Goal: Task Accomplishment & Management: Manage account settings

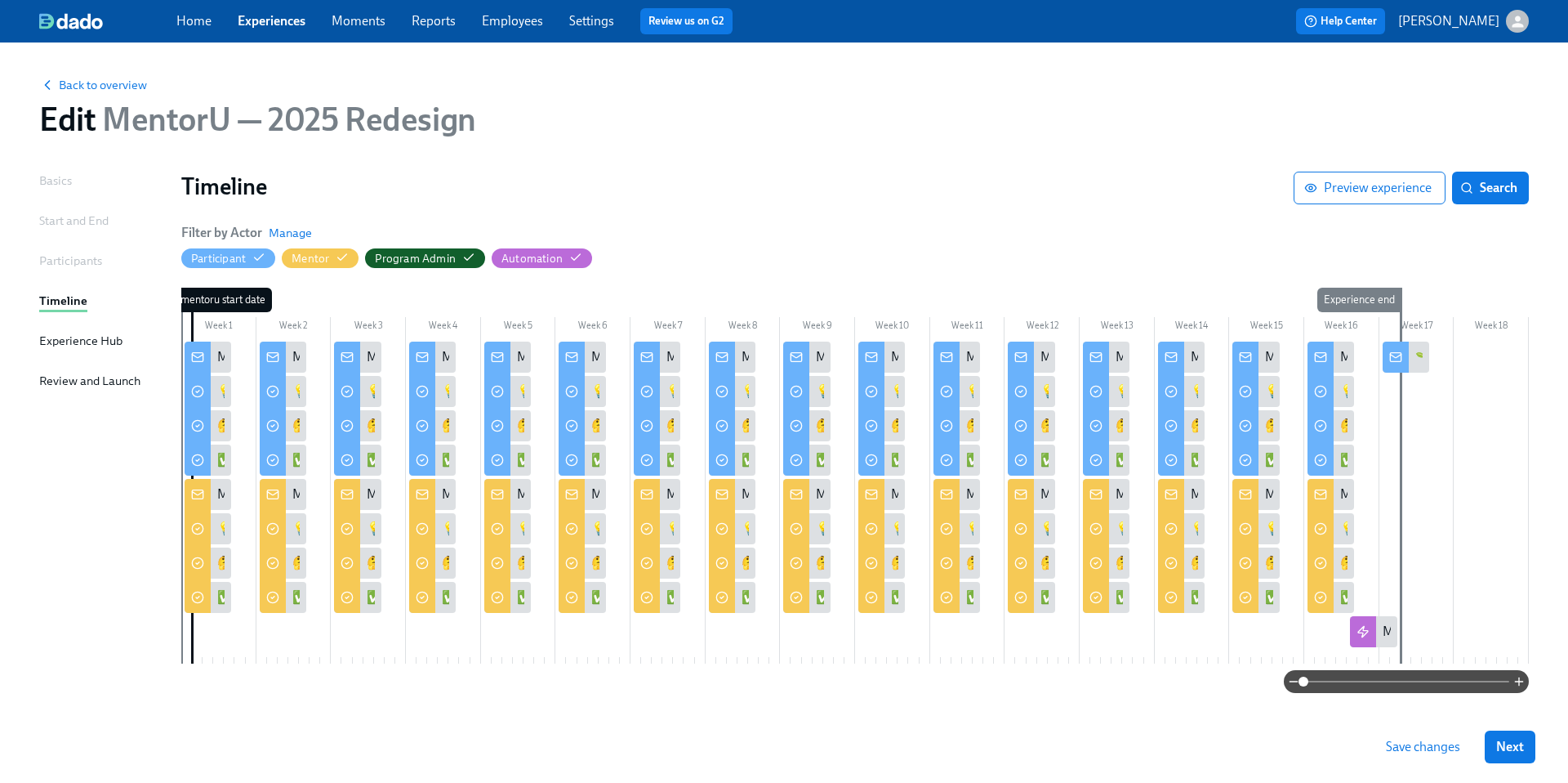
click at [280, 21] on link "Experiences" at bounding box center [272, 21] width 68 height 15
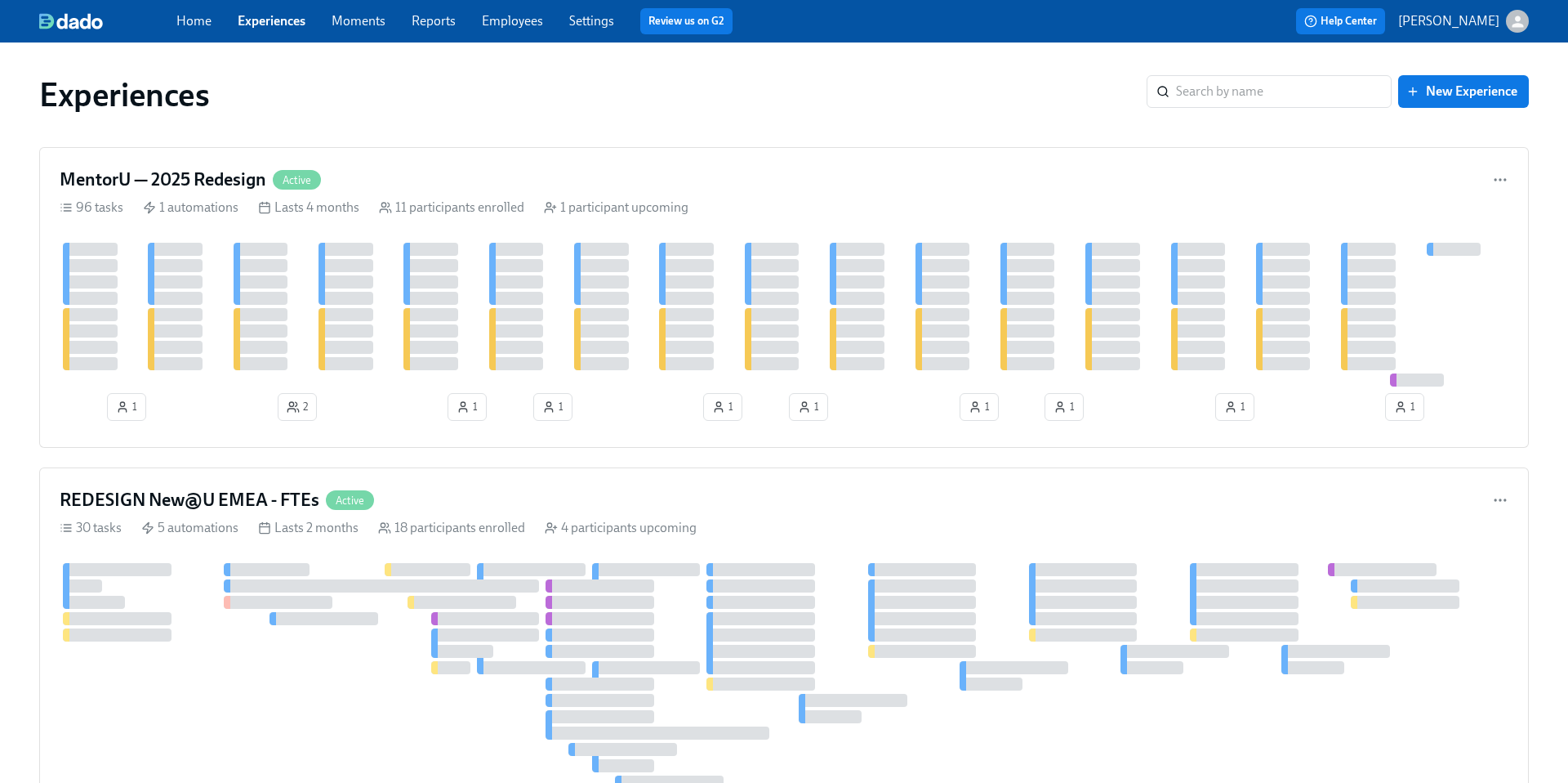
click at [198, 27] on link "Home" at bounding box center [193, 21] width 35 height 15
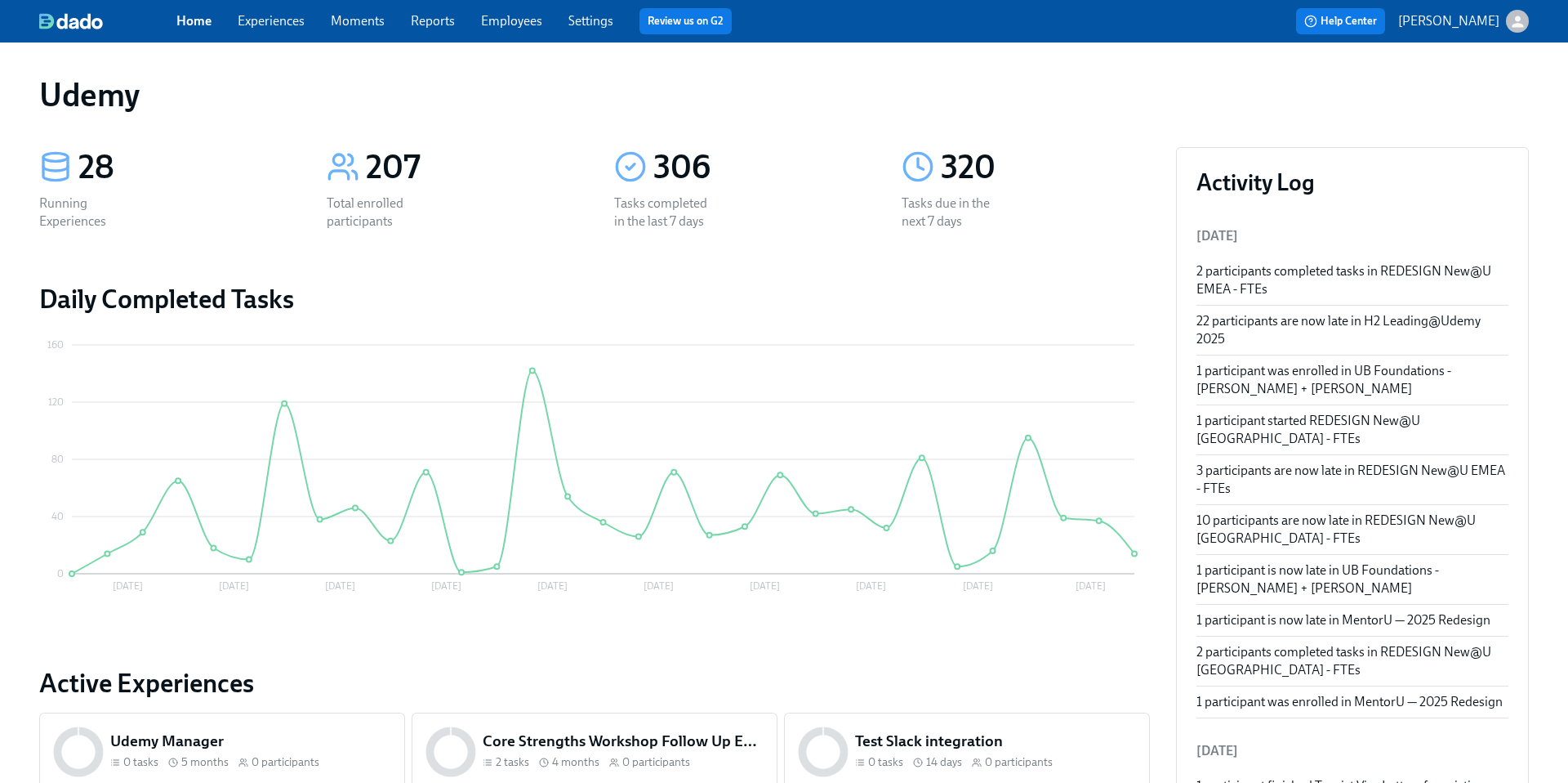
click at [279, 23] on link "Experiences" at bounding box center [271, 21] width 67 height 15
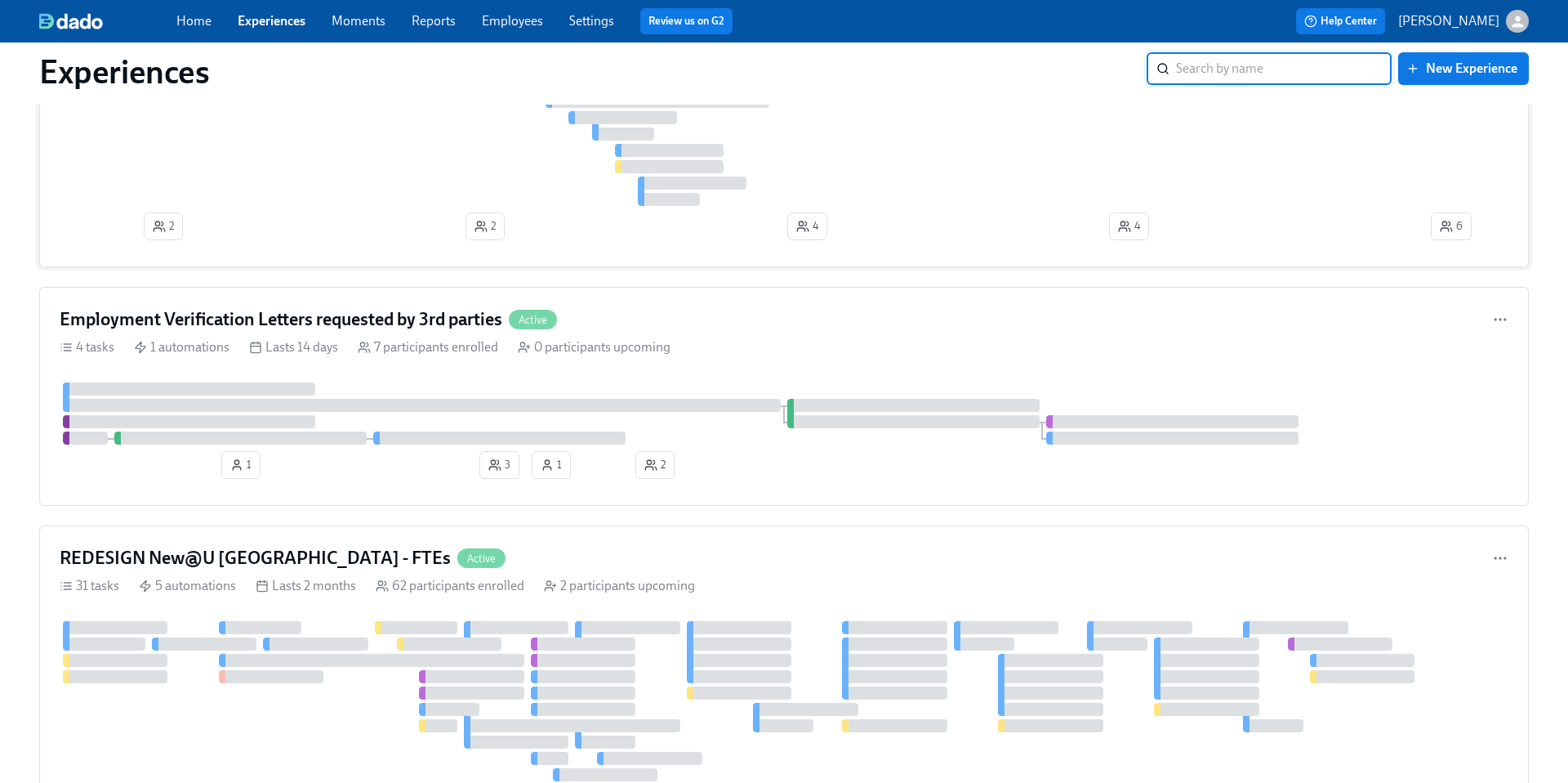
scroll to position [629, 0]
click at [245, 564] on h4 "REDESIGN New@U [GEOGRAPHIC_DATA] - FTEs" at bounding box center [255, 559] width 391 height 25
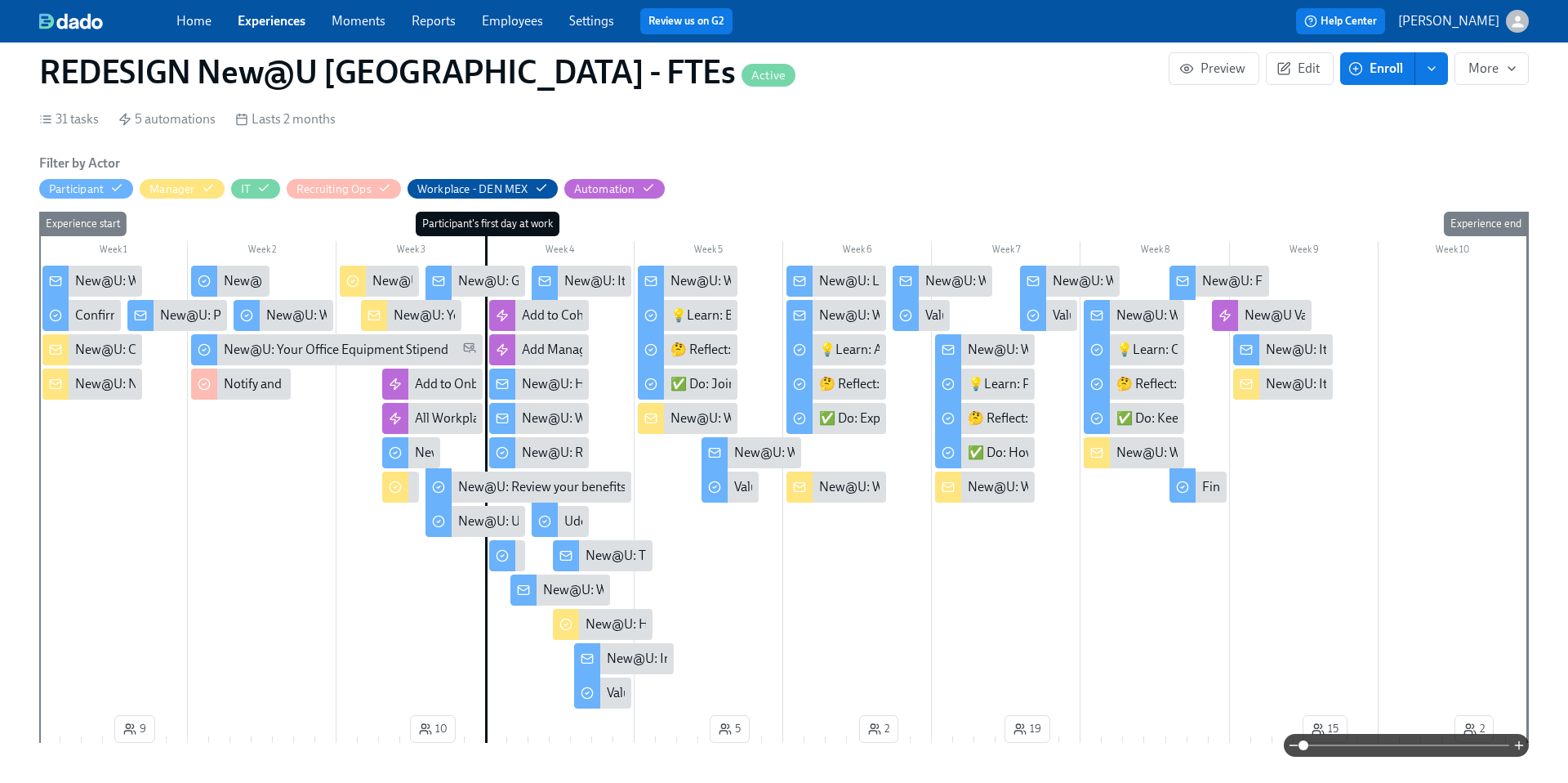
scroll to position [298, 0]
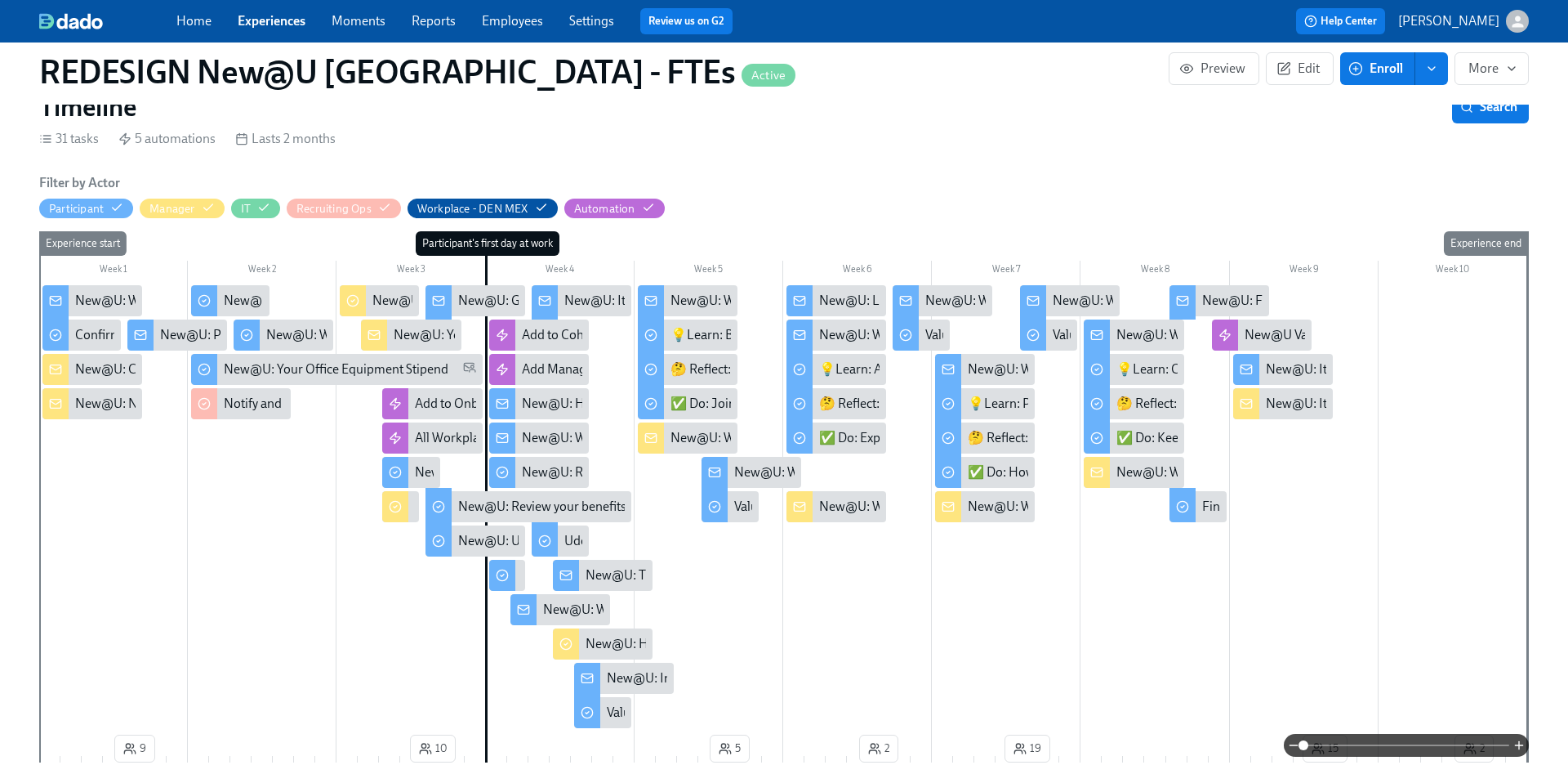
click at [73, 370] on div "New@U: Congratulations on your new hire! 👏" at bounding box center [92, 369] width 99 height 31
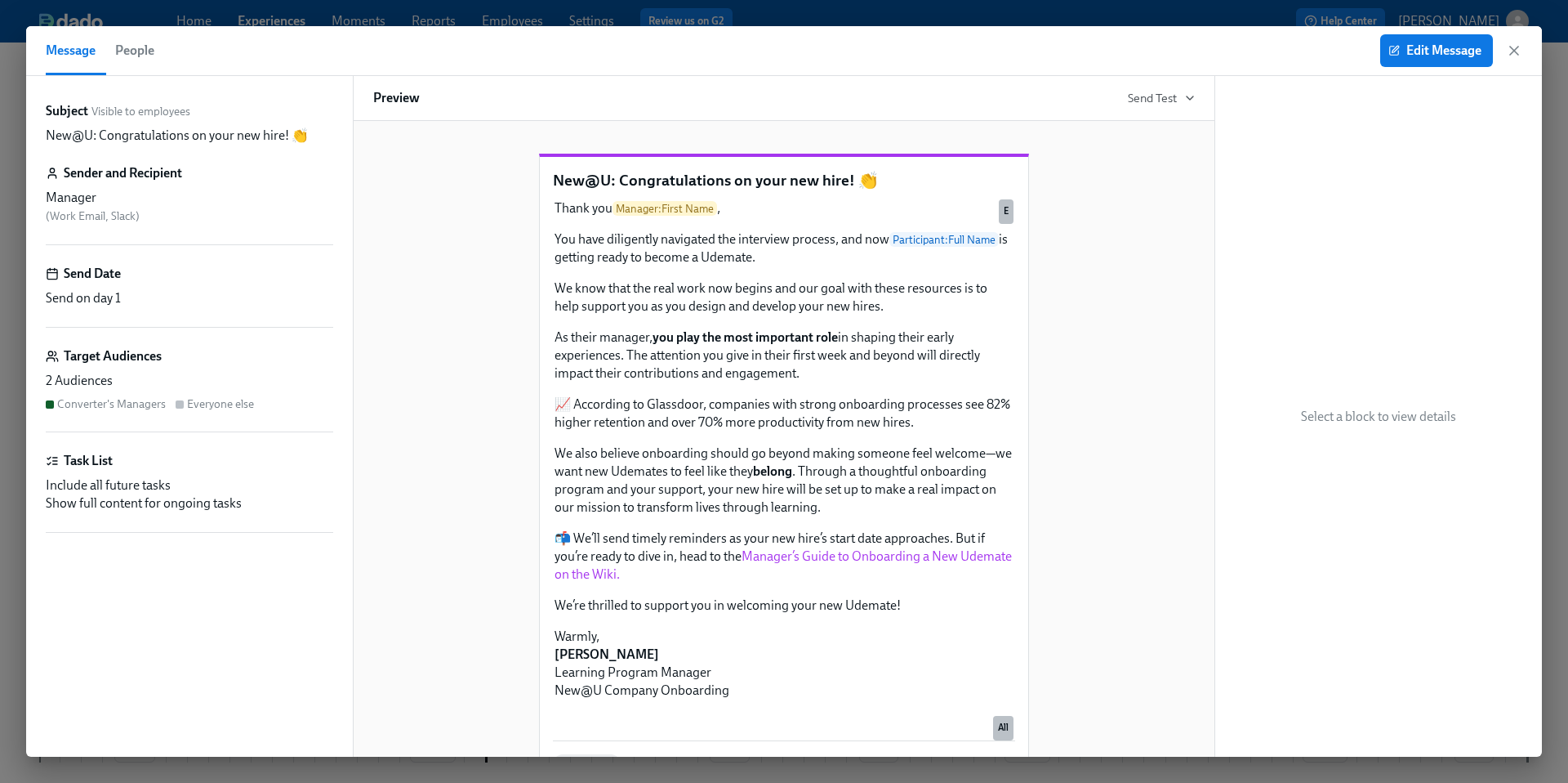
scroll to position [0, 21977]
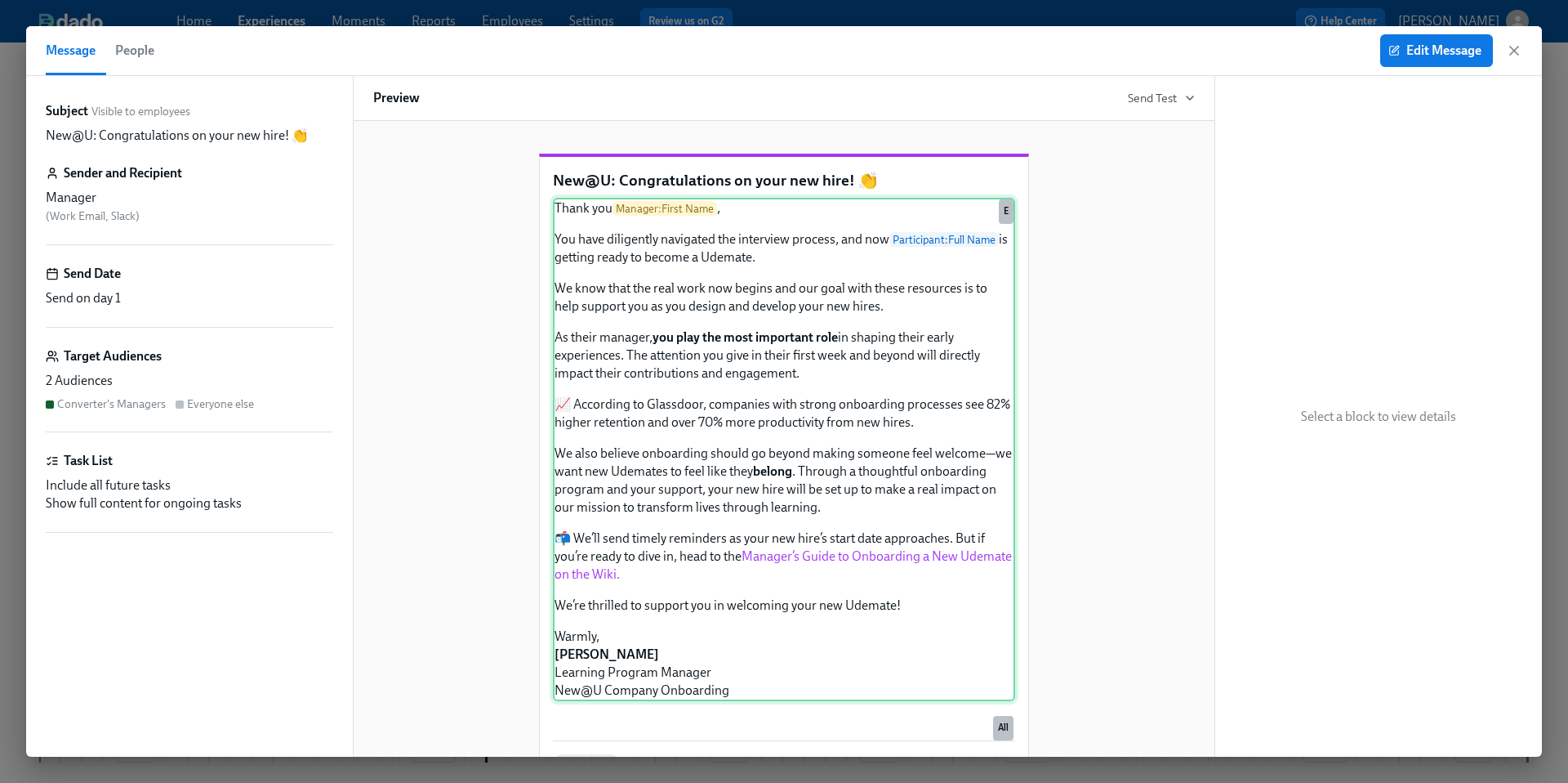
click at [767, 574] on div "Thank you Manager : First Name , You have diligently navigated the interview pr…" at bounding box center [784, 449] width 462 height 503
click at [1433, 45] on span "Edit Message" at bounding box center [1435, 50] width 90 height 16
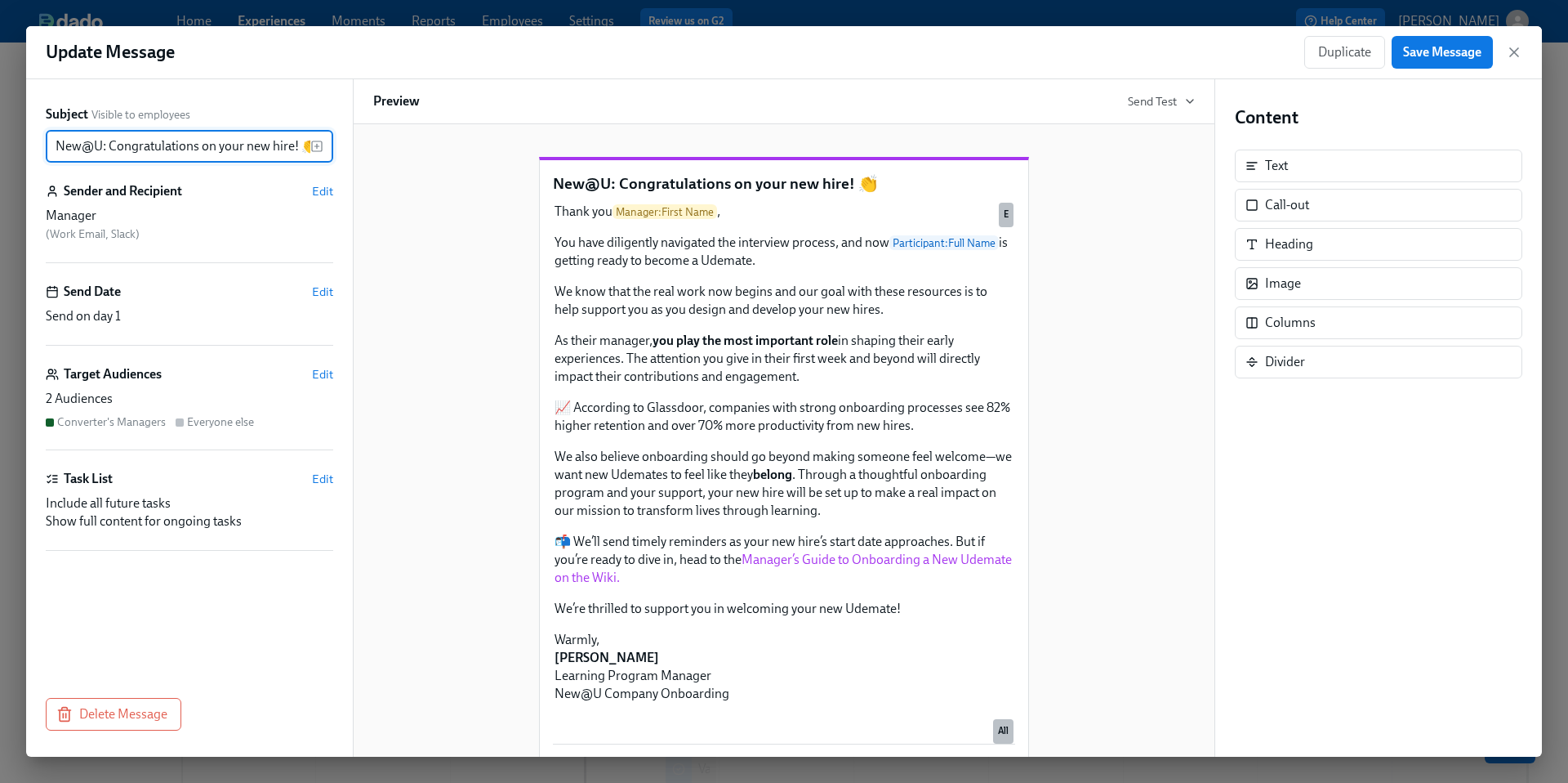
scroll to position [0, 6]
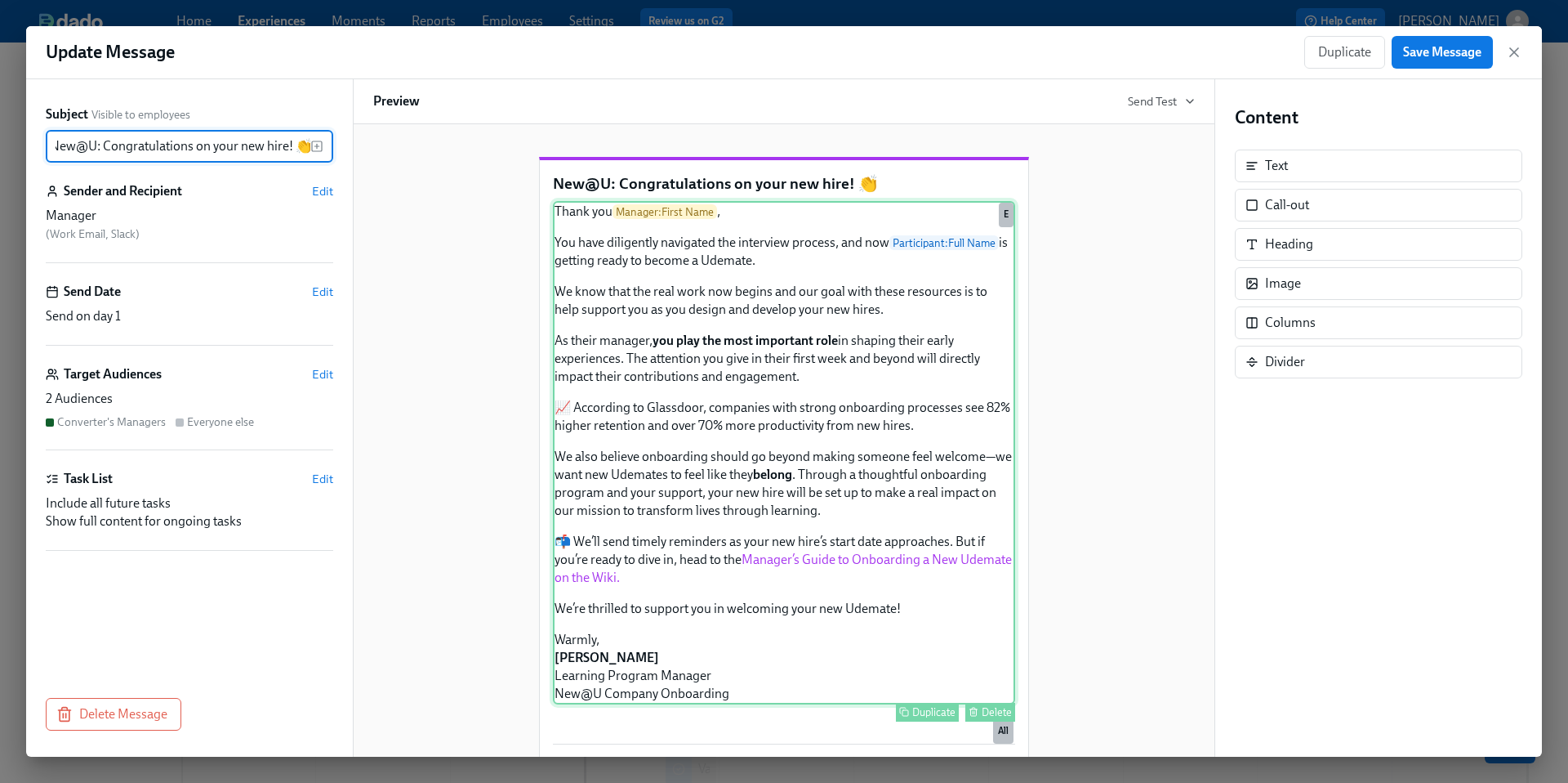
click at [885, 581] on div "Thank you Manager : First Name , You have diligently navigated the interview pr…" at bounding box center [784, 452] width 462 height 503
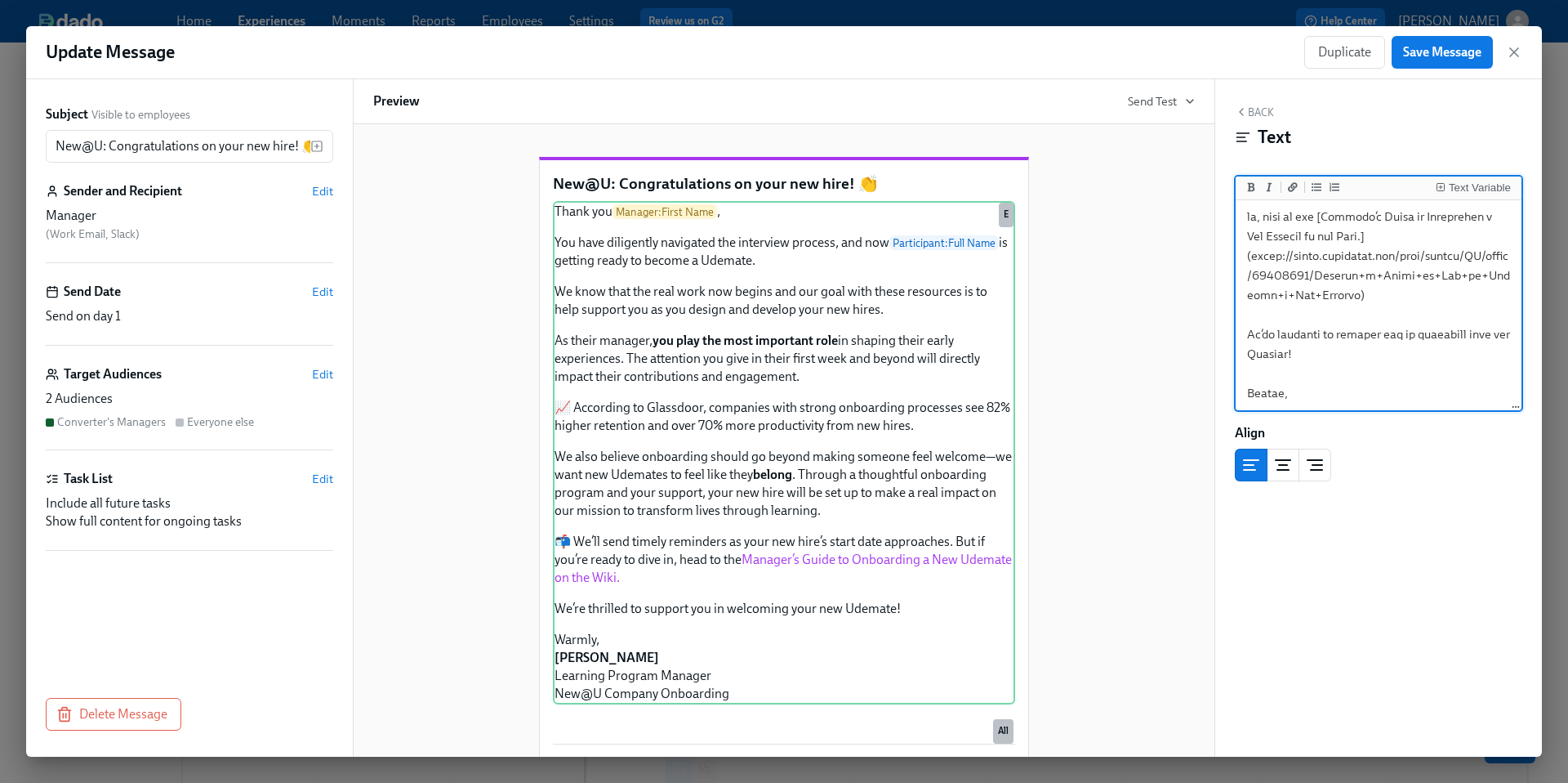
scroll to position [613, 0]
drag, startPoint x: 1379, startPoint y: 315, endPoint x: 1251, endPoint y: 281, distance: 132.4
click at [1251, 281] on textarea "To enrich screen reader interactions, please activate Accessibility in Grammarl…" at bounding box center [1378, 28] width 279 height 879
click at [1510, 50] on icon "button" at bounding box center [1513, 52] width 16 height 16
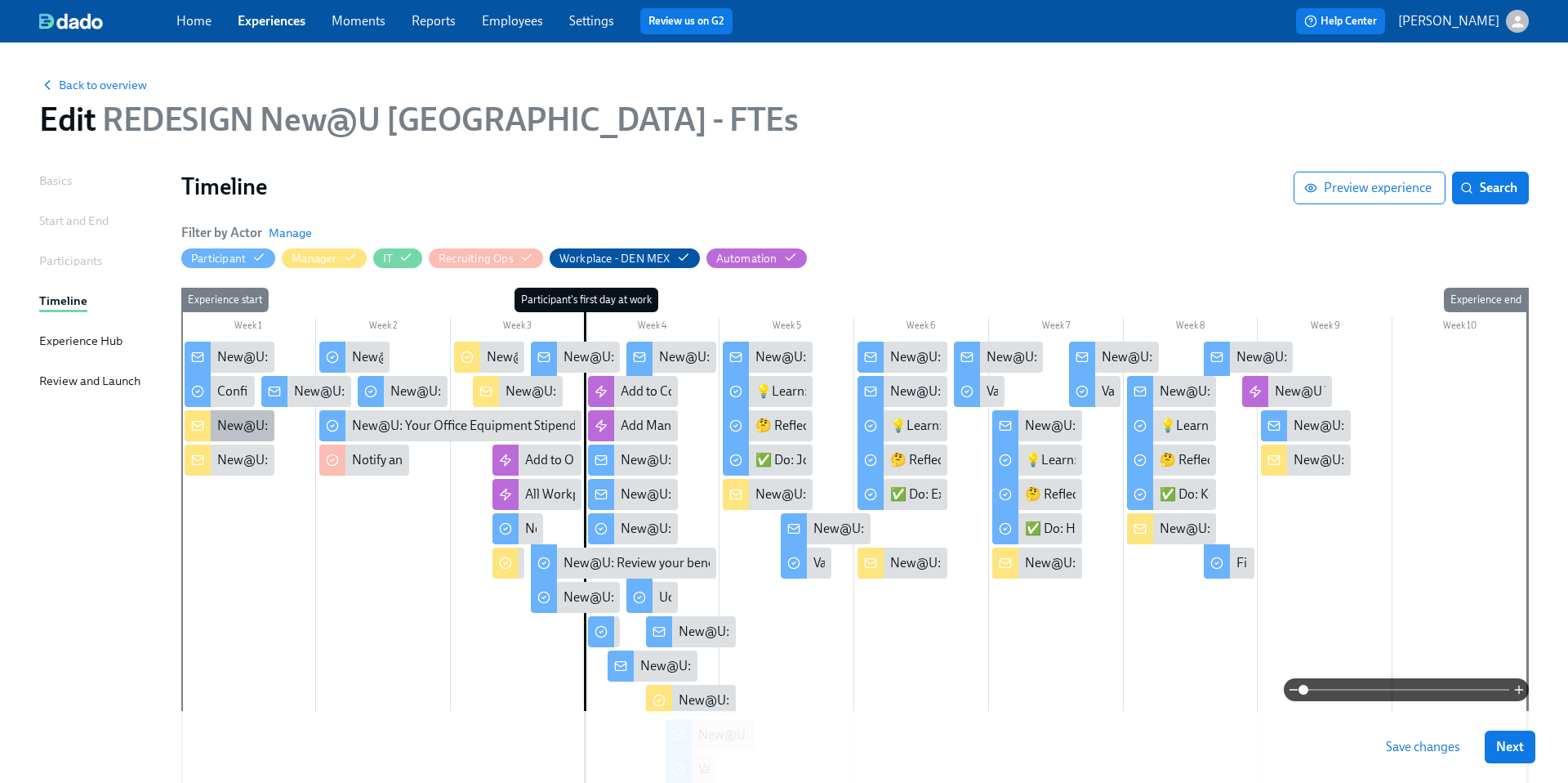
click at [242, 424] on div "New@U: Congratulations on your new hire! 👏" at bounding box center [348, 426] width 262 height 18
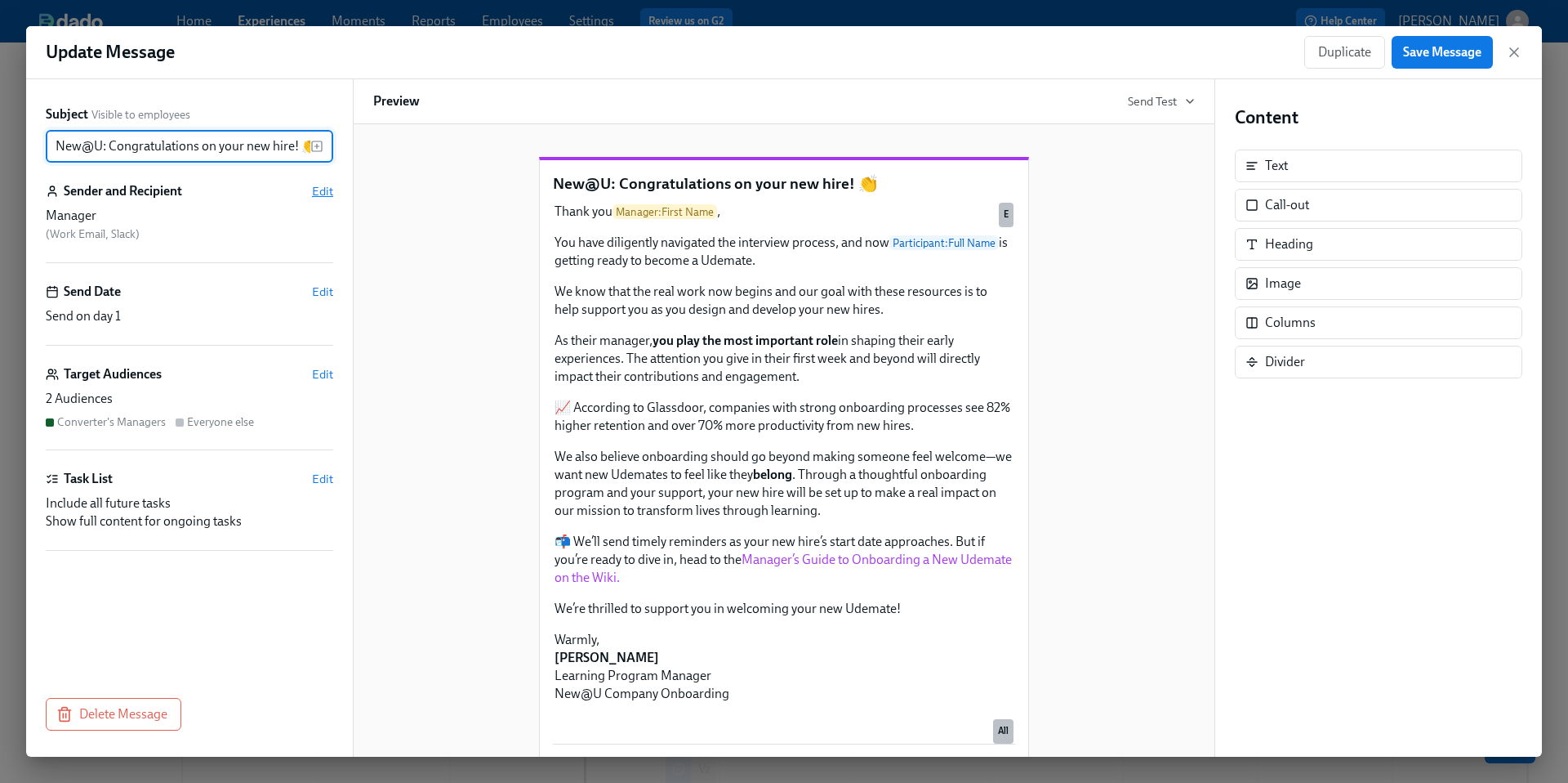
click at [317, 190] on span "Edit" at bounding box center [322, 191] width 21 height 16
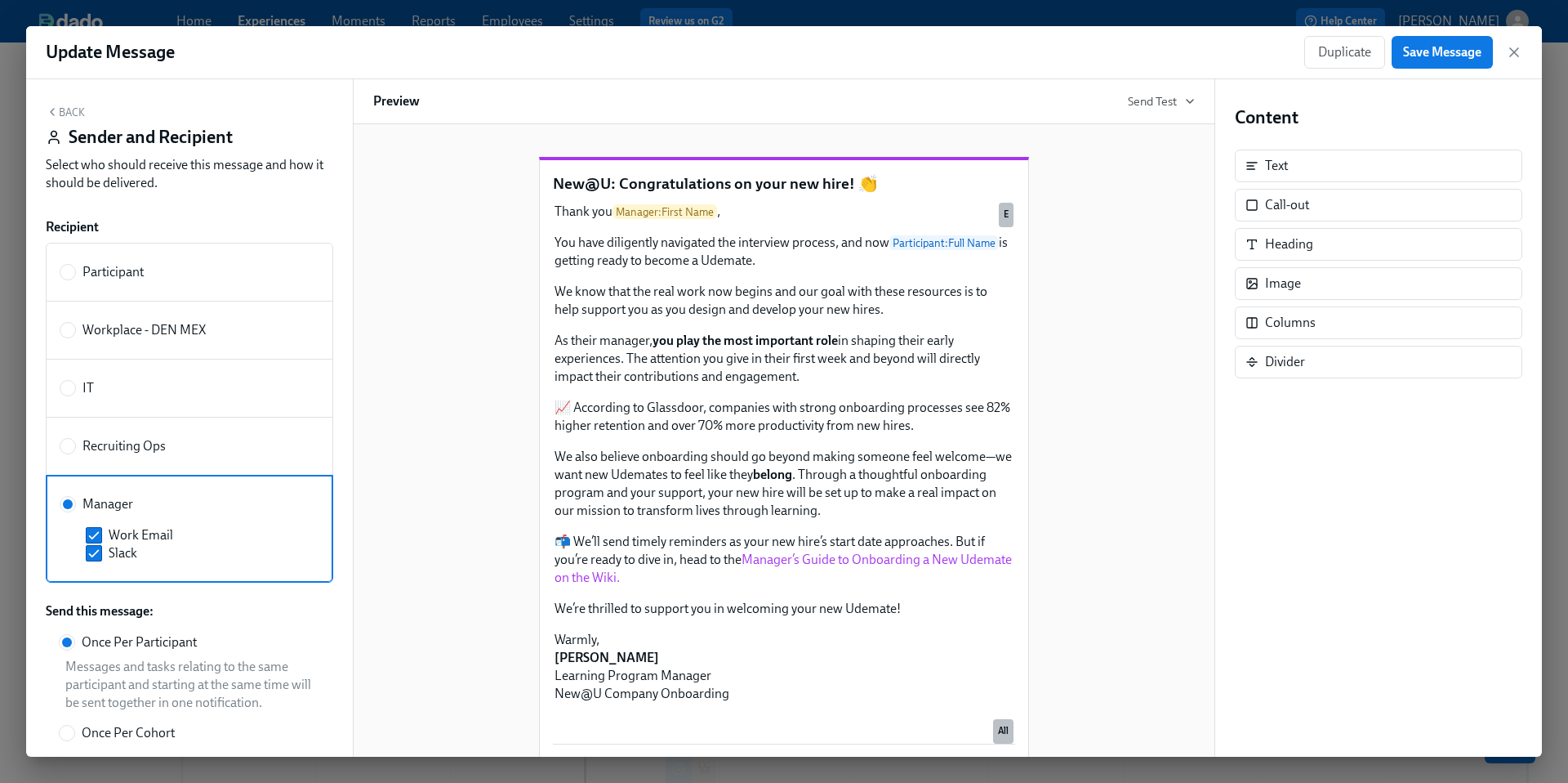
scroll to position [173, 0]
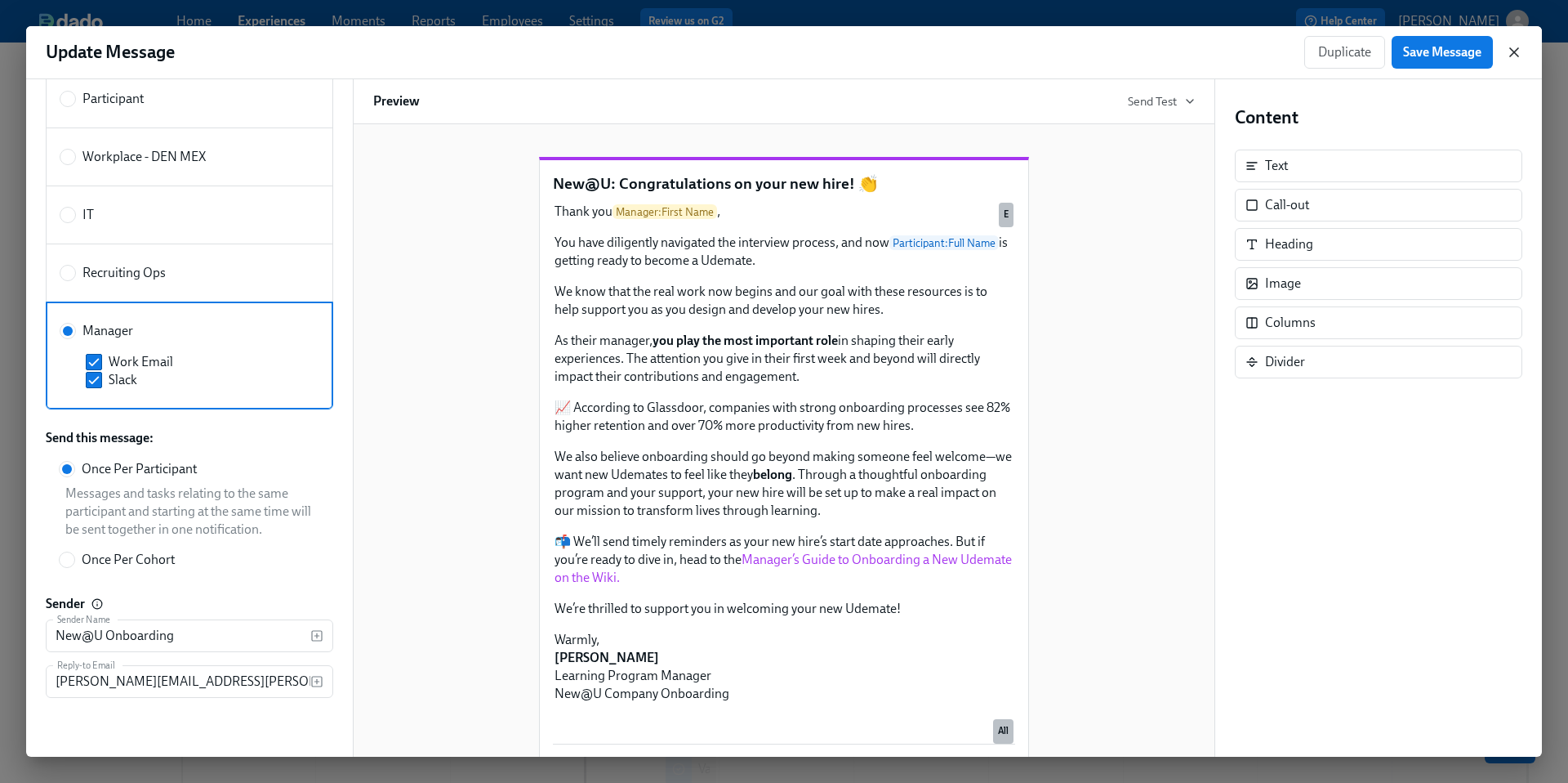
click at [1518, 54] on icon "button" at bounding box center [1513, 52] width 16 height 16
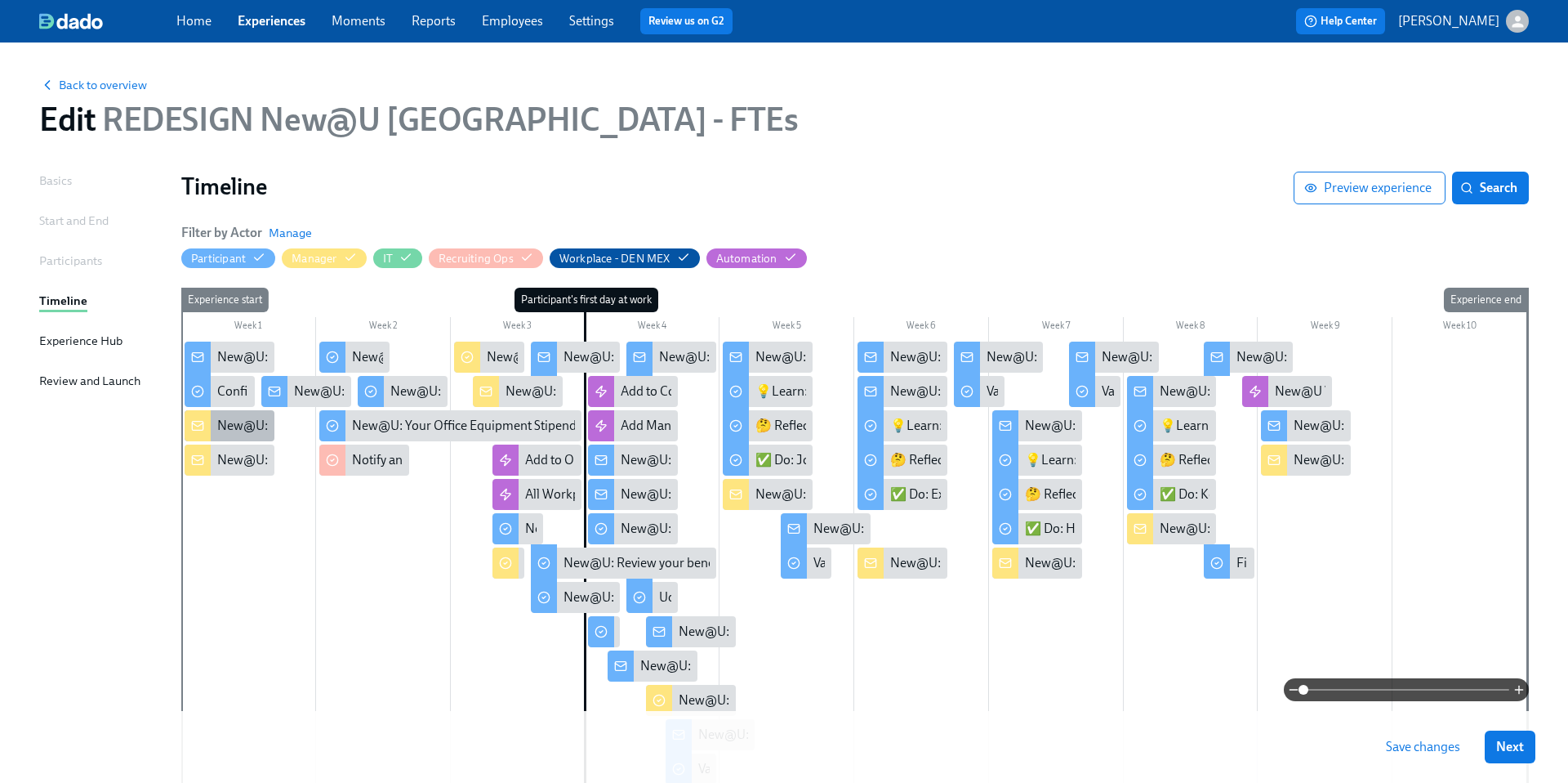
click at [241, 423] on div "New@U: Congratulations on your new hire! 👏" at bounding box center [348, 426] width 262 height 18
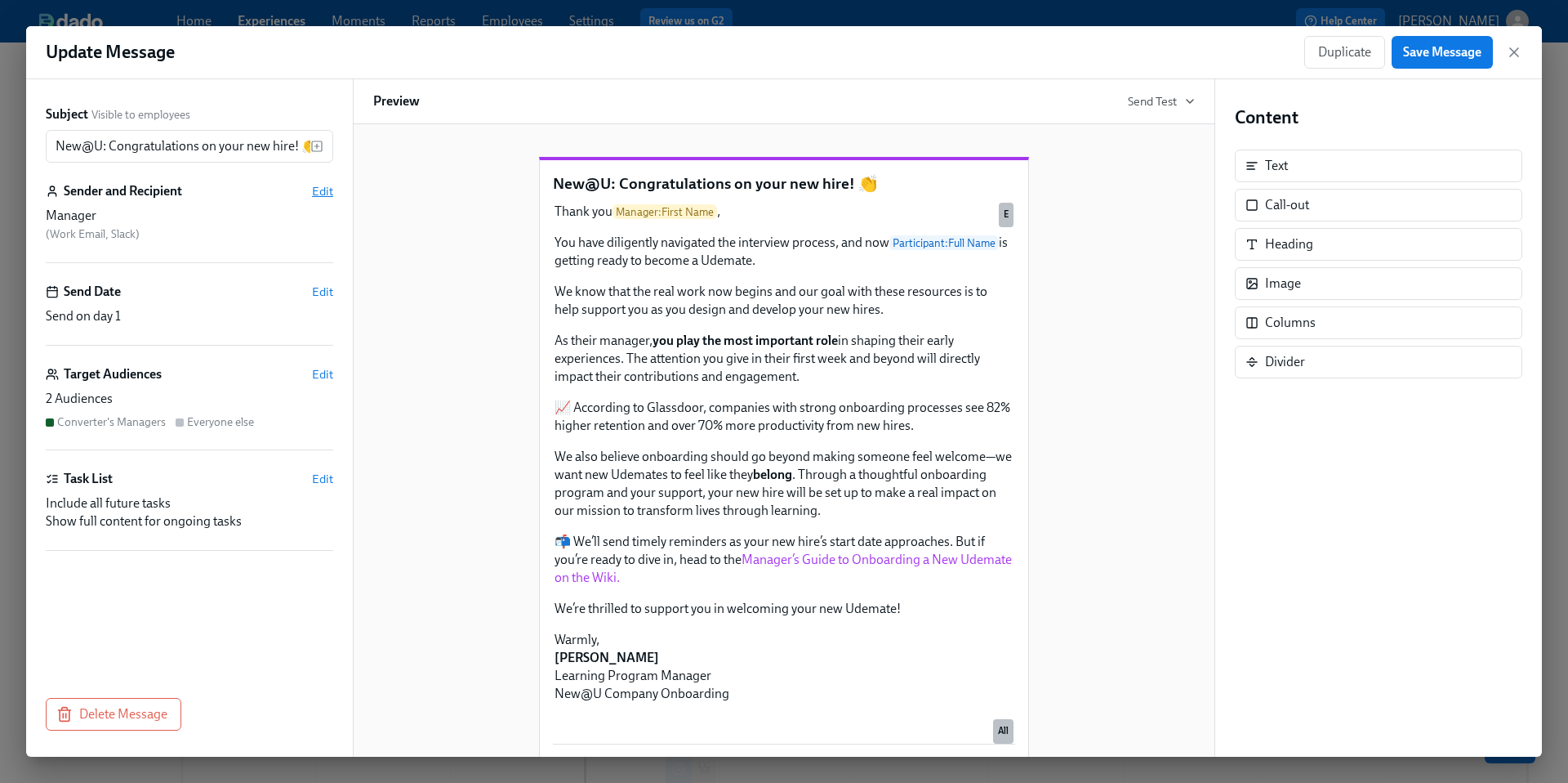
click at [324, 194] on span "Edit" at bounding box center [322, 191] width 21 height 16
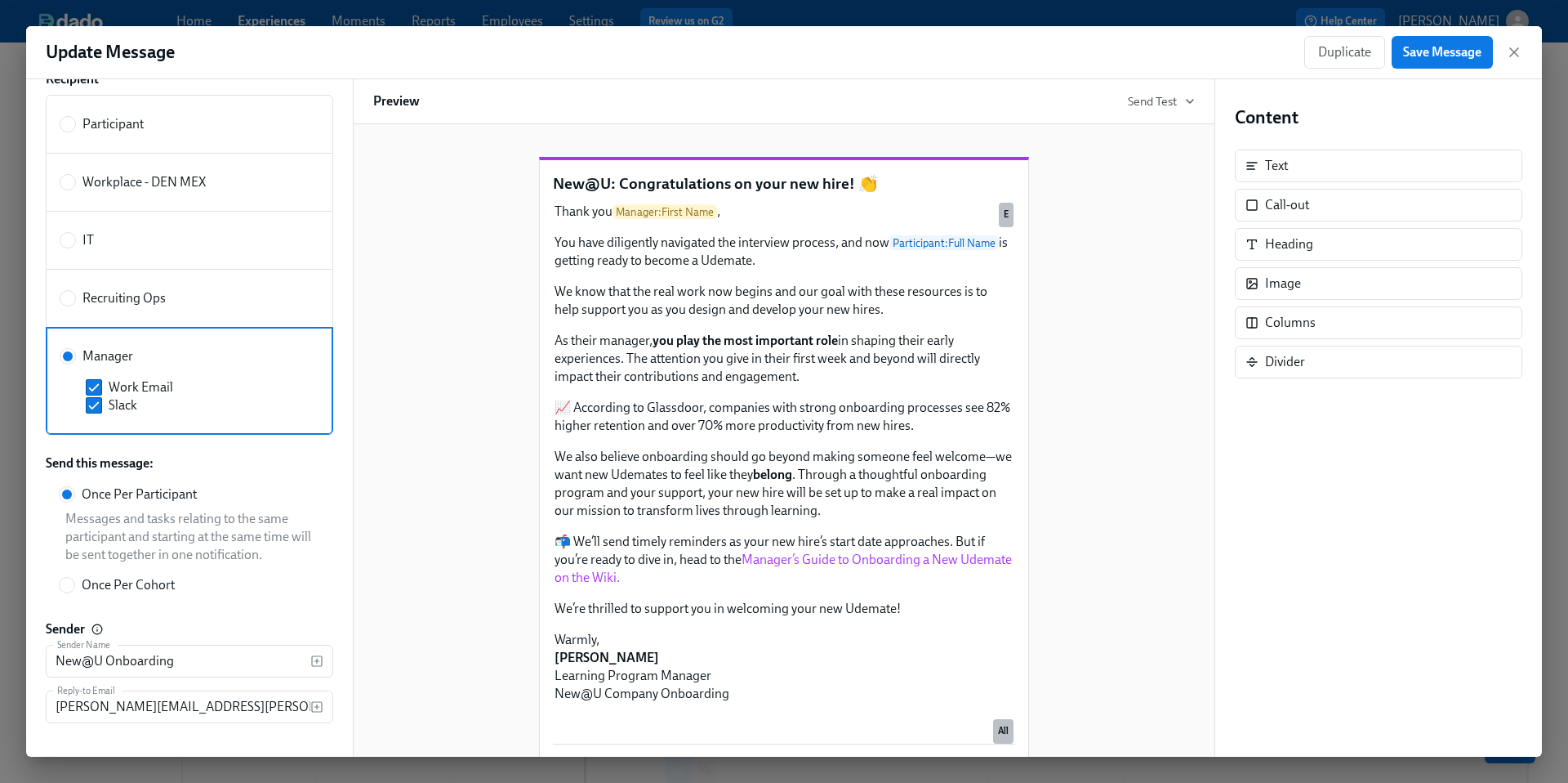
scroll to position [173, 0]
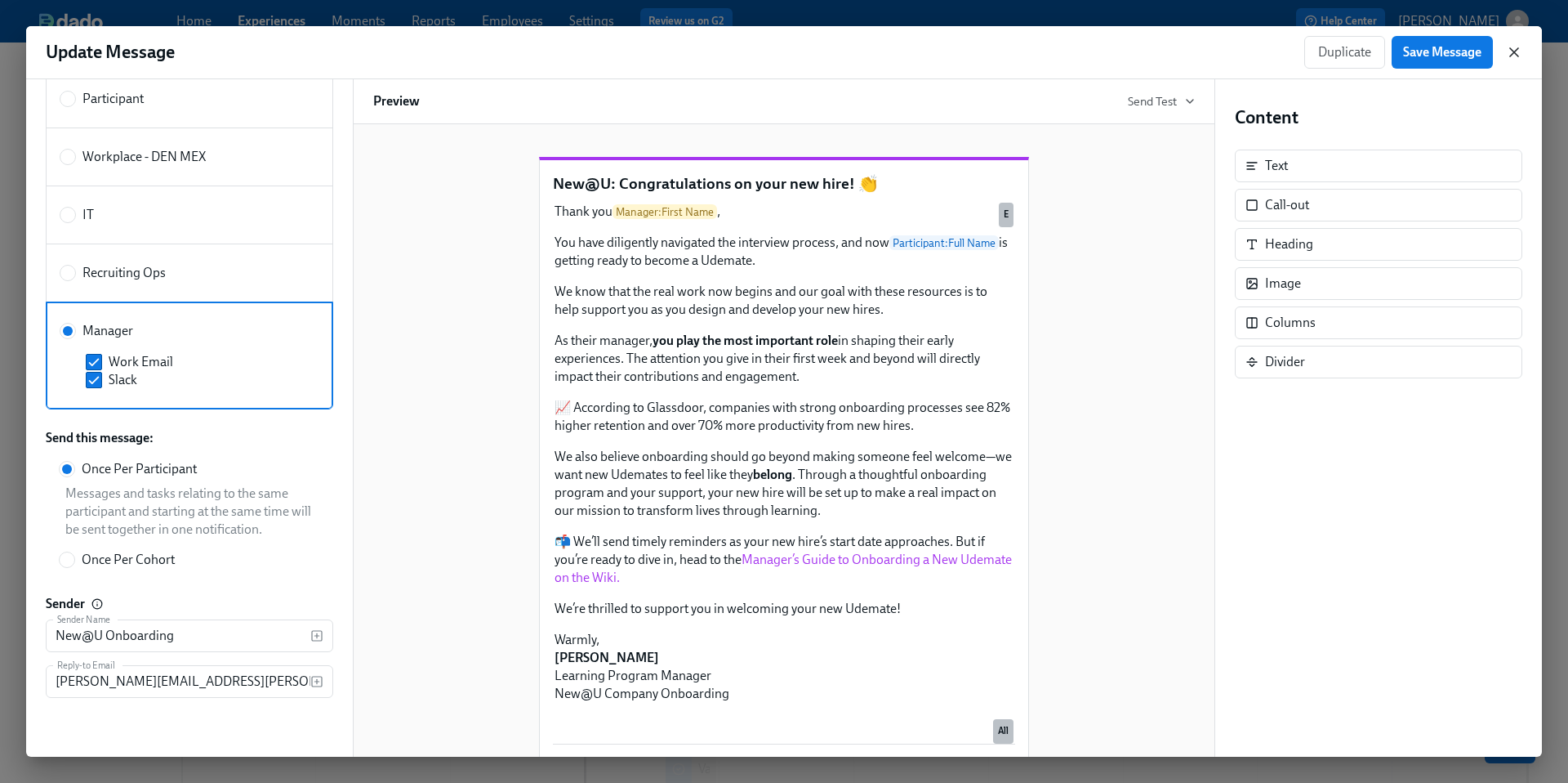
click at [1509, 56] on icon "button" at bounding box center [1513, 52] width 16 height 16
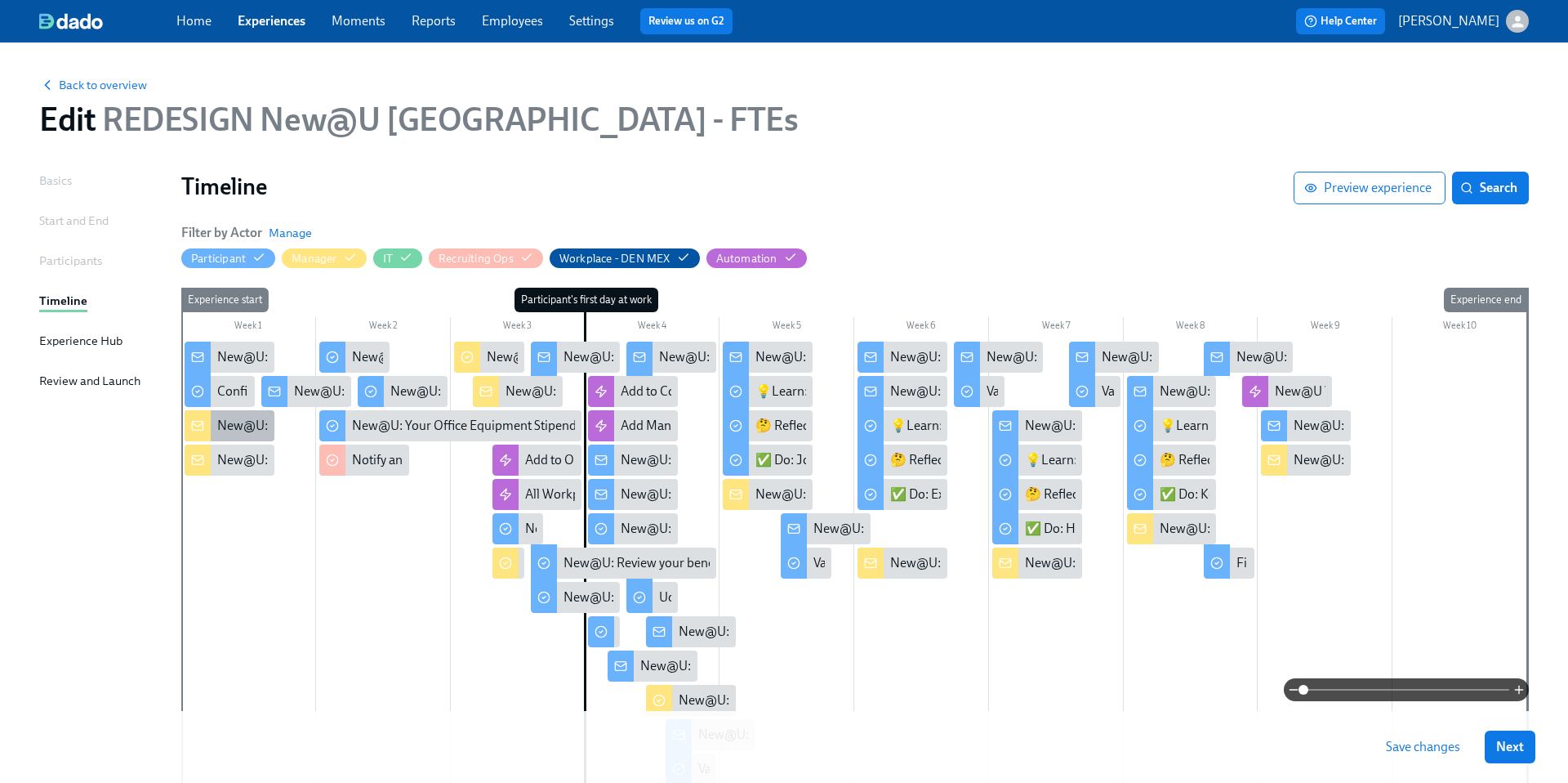
click at [215, 425] on div "New@U: Congratulations on your new hire! 👏" at bounding box center [229, 426] width 90 height 31
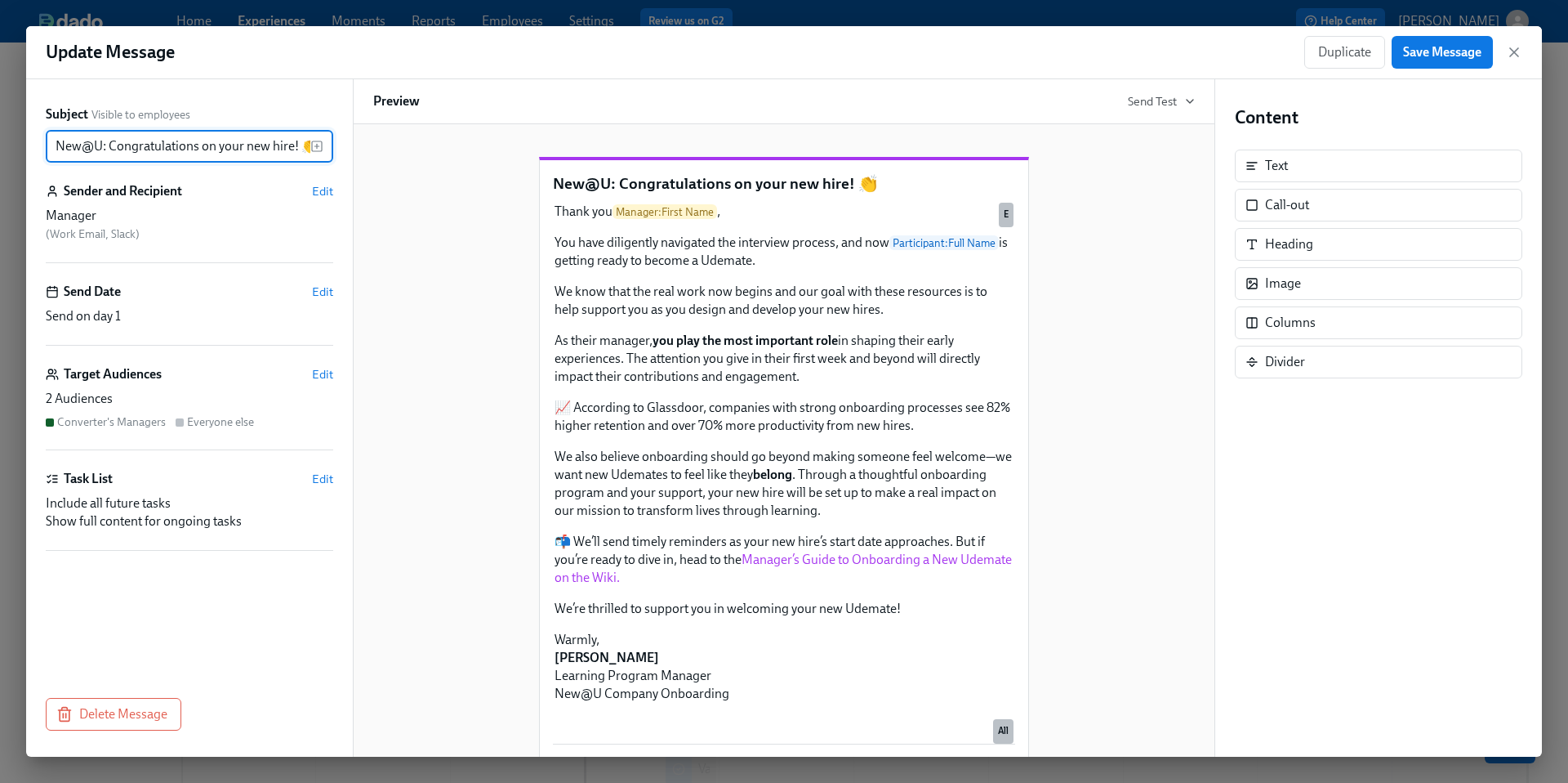
scroll to position [0, 6]
click at [1514, 56] on icon "button" at bounding box center [1513, 52] width 16 height 16
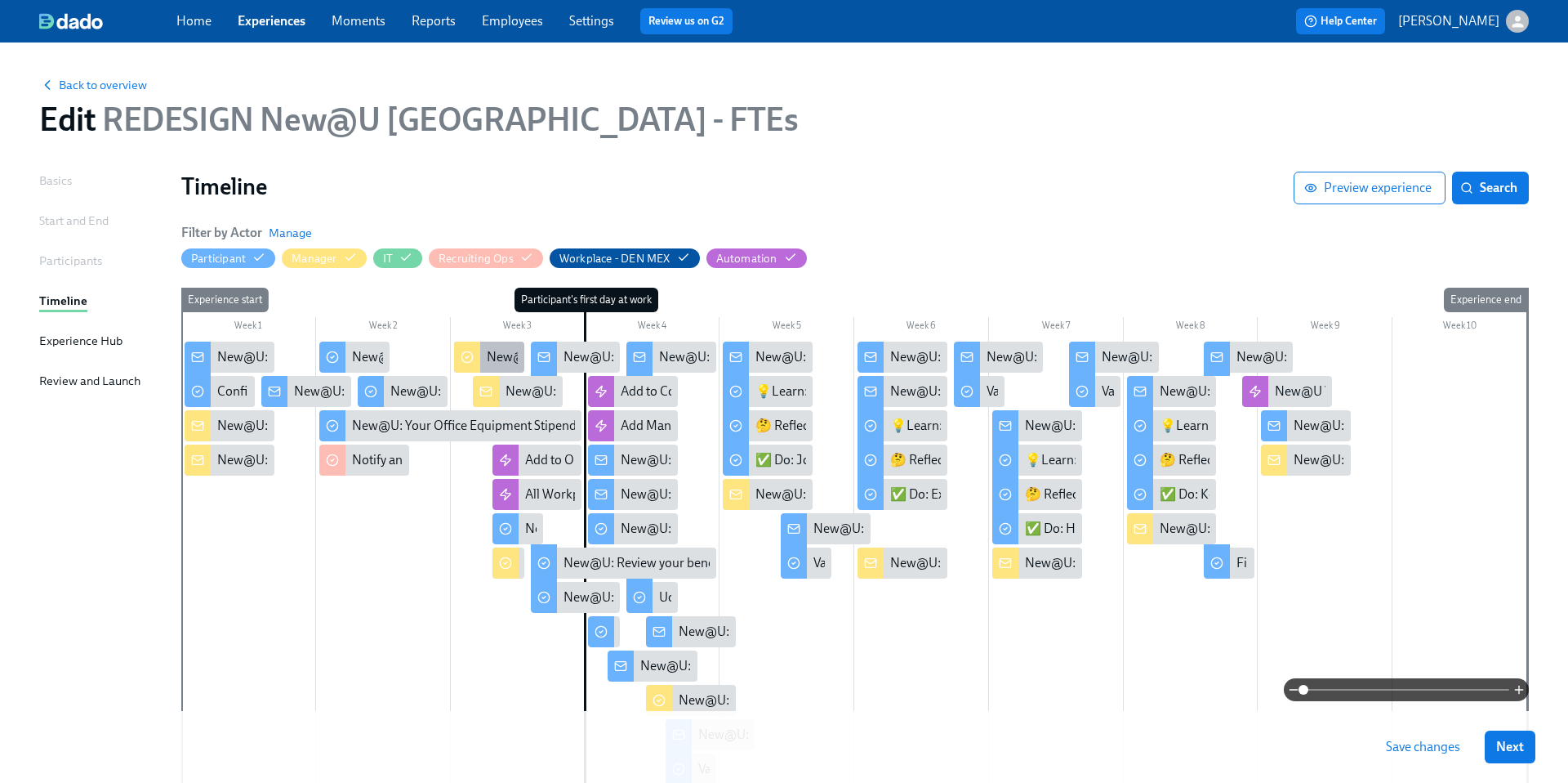
click at [496, 352] on div "New@U: Create {{participant.firstName}}'s onboarding plan" at bounding box center [655, 356] width 336 height 18
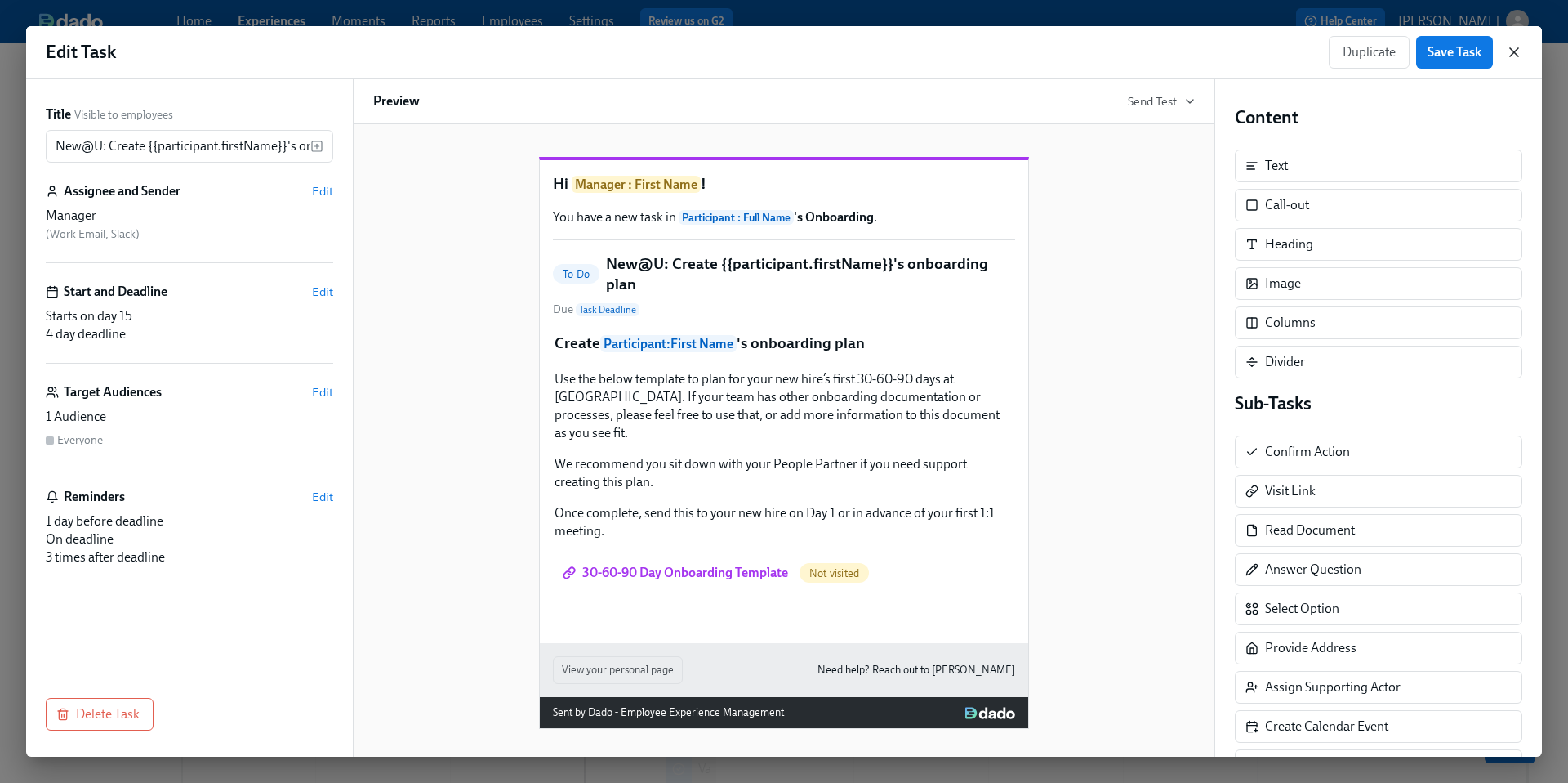
click at [1514, 54] on icon "button" at bounding box center [1513, 52] width 16 height 16
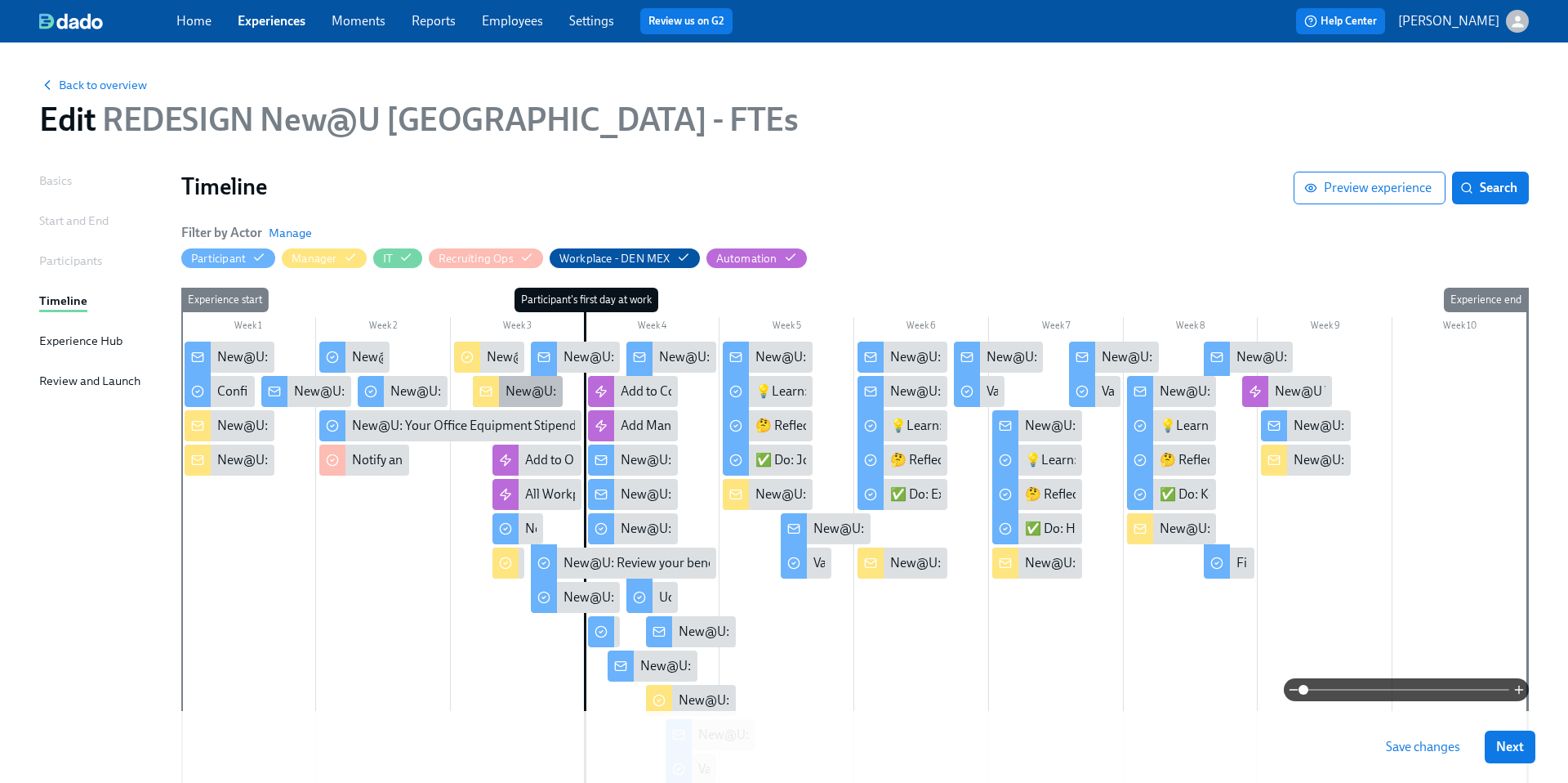
click at [544, 387] on div "New@U: Your New Hire's First 2 Days - What to Expect!" at bounding box center [658, 391] width 305 height 18
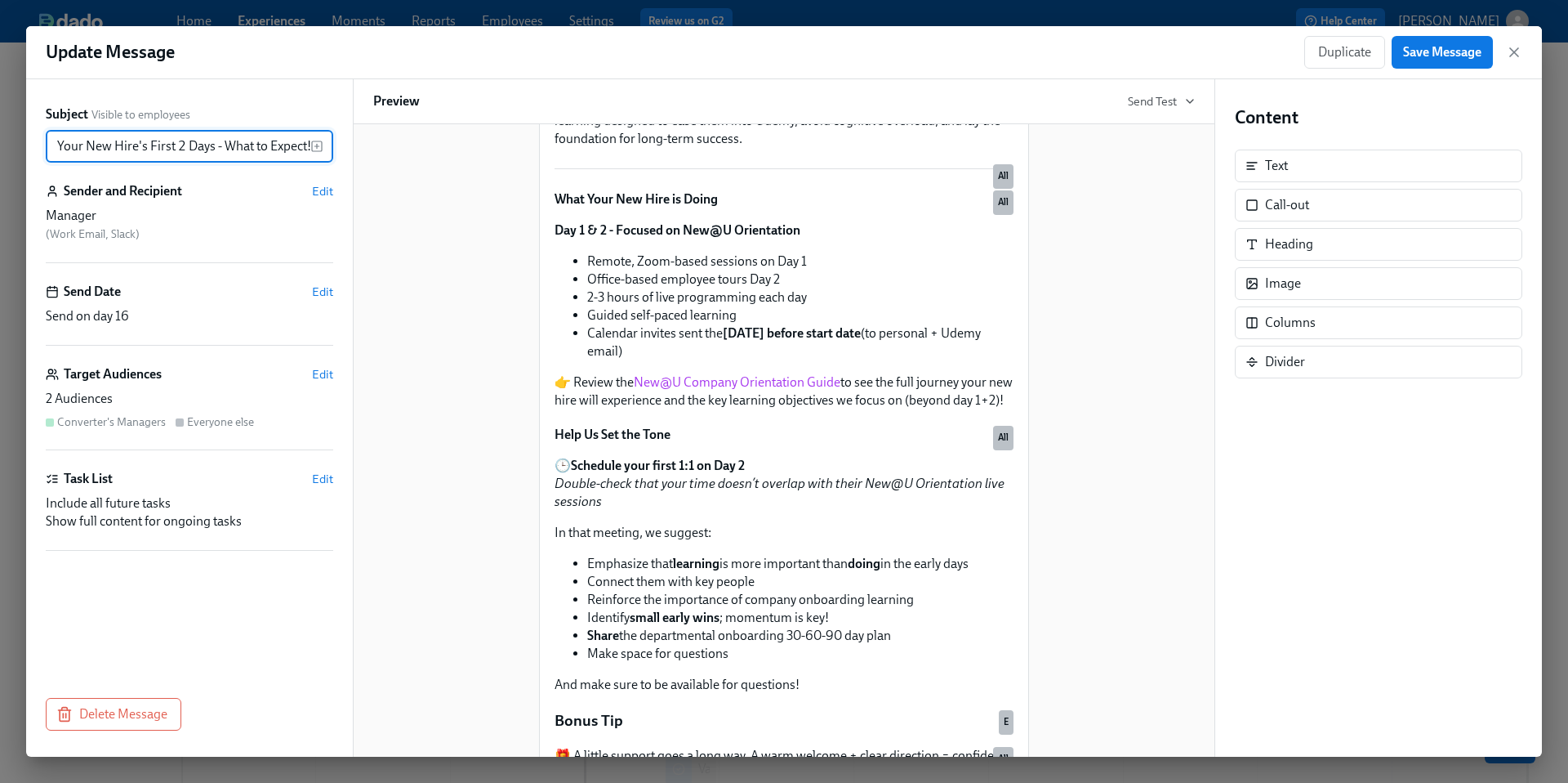
scroll to position [700, 0]
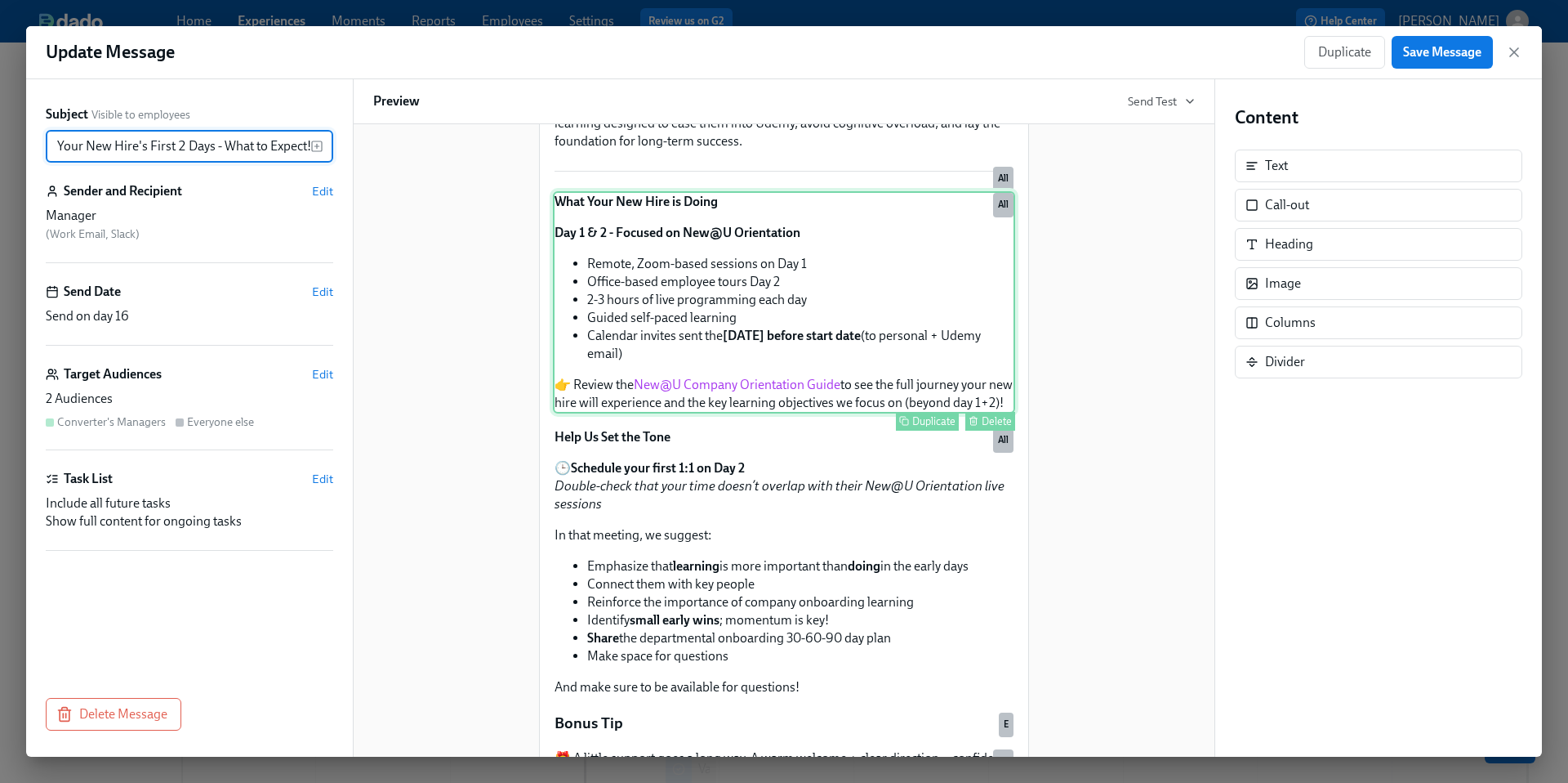
click at [707, 413] on div "What Your New Hire is Doing Day 1 & 2 - Focused on New@U Orientation Remote, Zo…" at bounding box center [784, 302] width 462 height 222
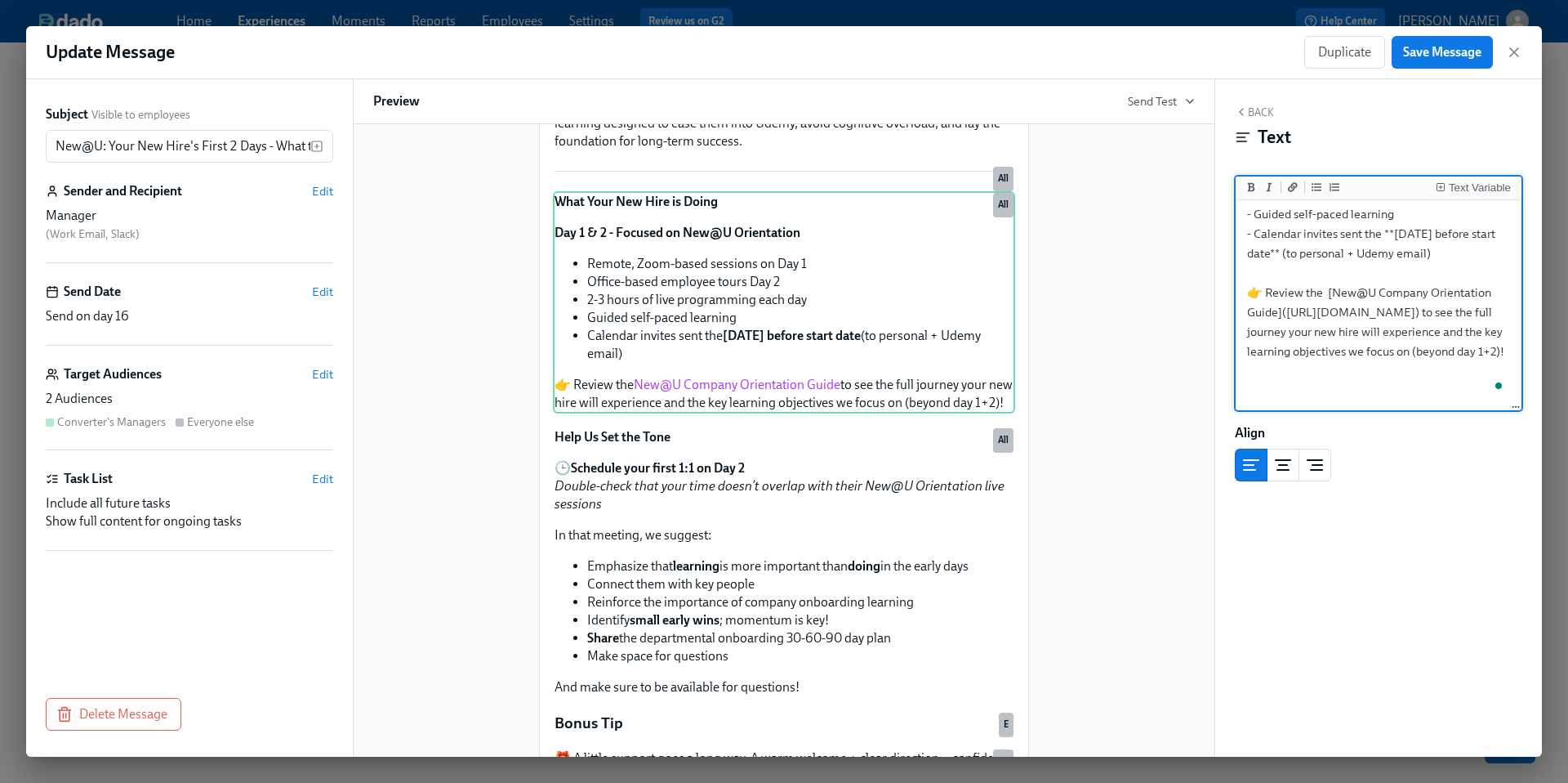
scroll to position [99, 0]
drag, startPoint x: 1285, startPoint y: 314, endPoint x: 1314, endPoint y: 356, distance: 51.0
click at [1314, 356] on textarea "**What Your New Hire is Doing** **Day 1 & 2 - Focused on New@U Orientation** - …" at bounding box center [1378, 213] width 279 height 310
click at [1377, 363] on textarea "**What Your New Hire is Doing** **Day 1 & 2 - Focused on New@U Orientation** - …" at bounding box center [1378, 213] width 279 height 310
drag, startPoint x: 1285, startPoint y: 312, endPoint x: 1312, endPoint y: 352, distance: 48.3
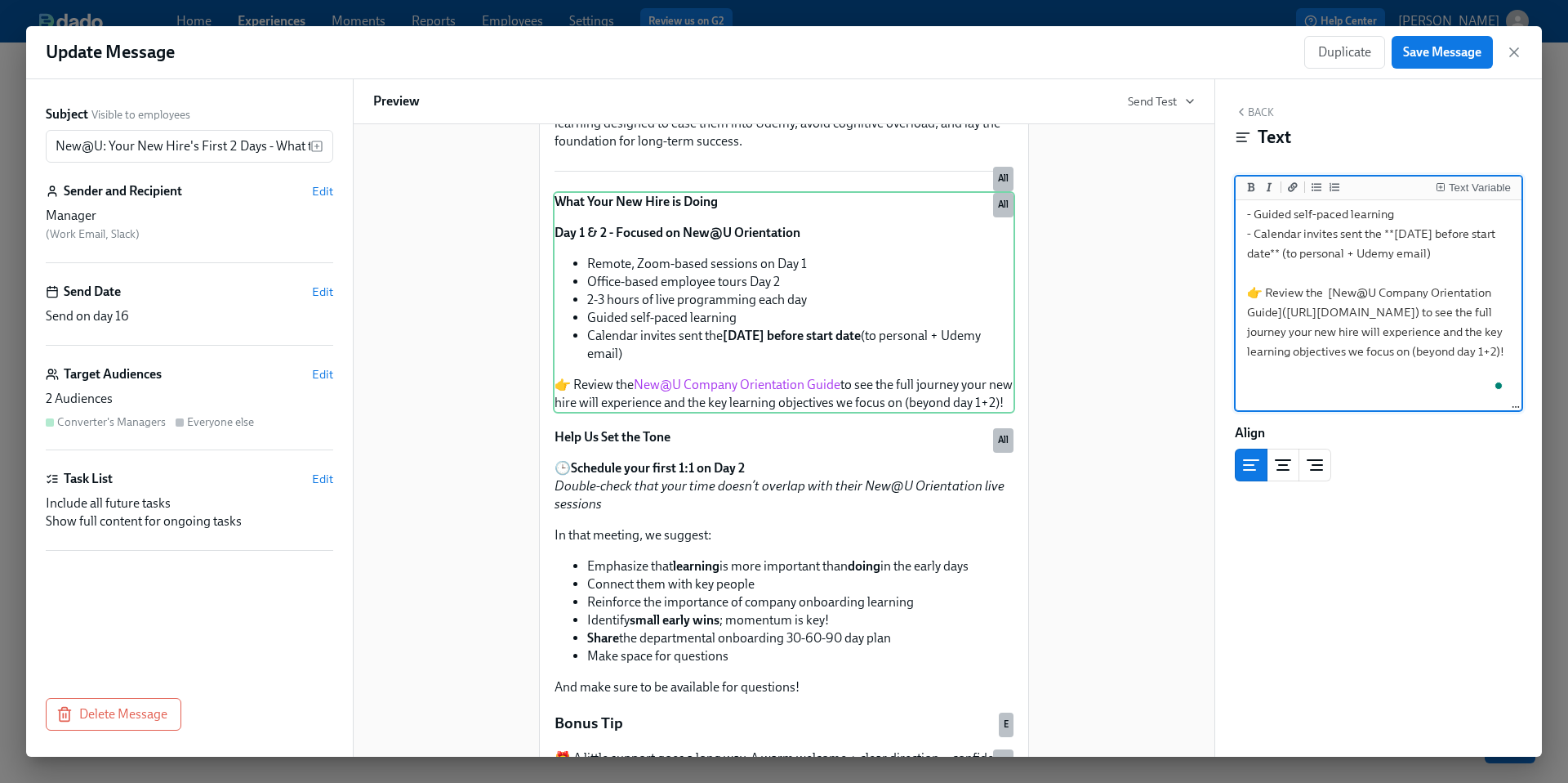
click at [1313, 353] on textarea "**What Your New Hire is Doing** **Day 1 & 2 - Focused on New@U Orientation** - …" at bounding box center [1378, 213] width 279 height 310
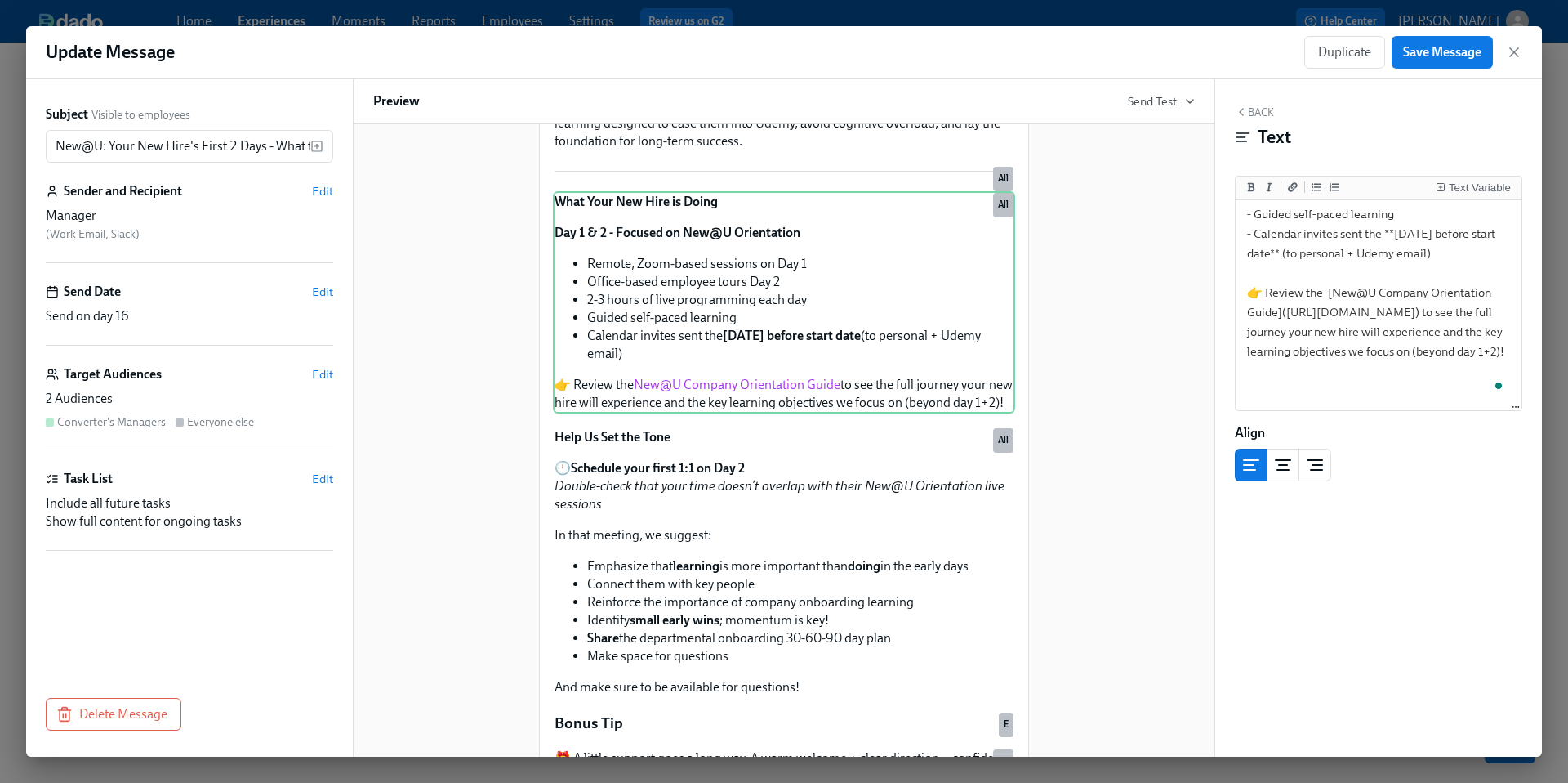
click at [1206, 489] on div "New@U: Your New Hire's First 2 Days - What to Expect! A reminder that Participa…" at bounding box center [784, 440] width 862 height 632
click at [1514, 54] on icon "button" at bounding box center [1513, 52] width 16 height 16
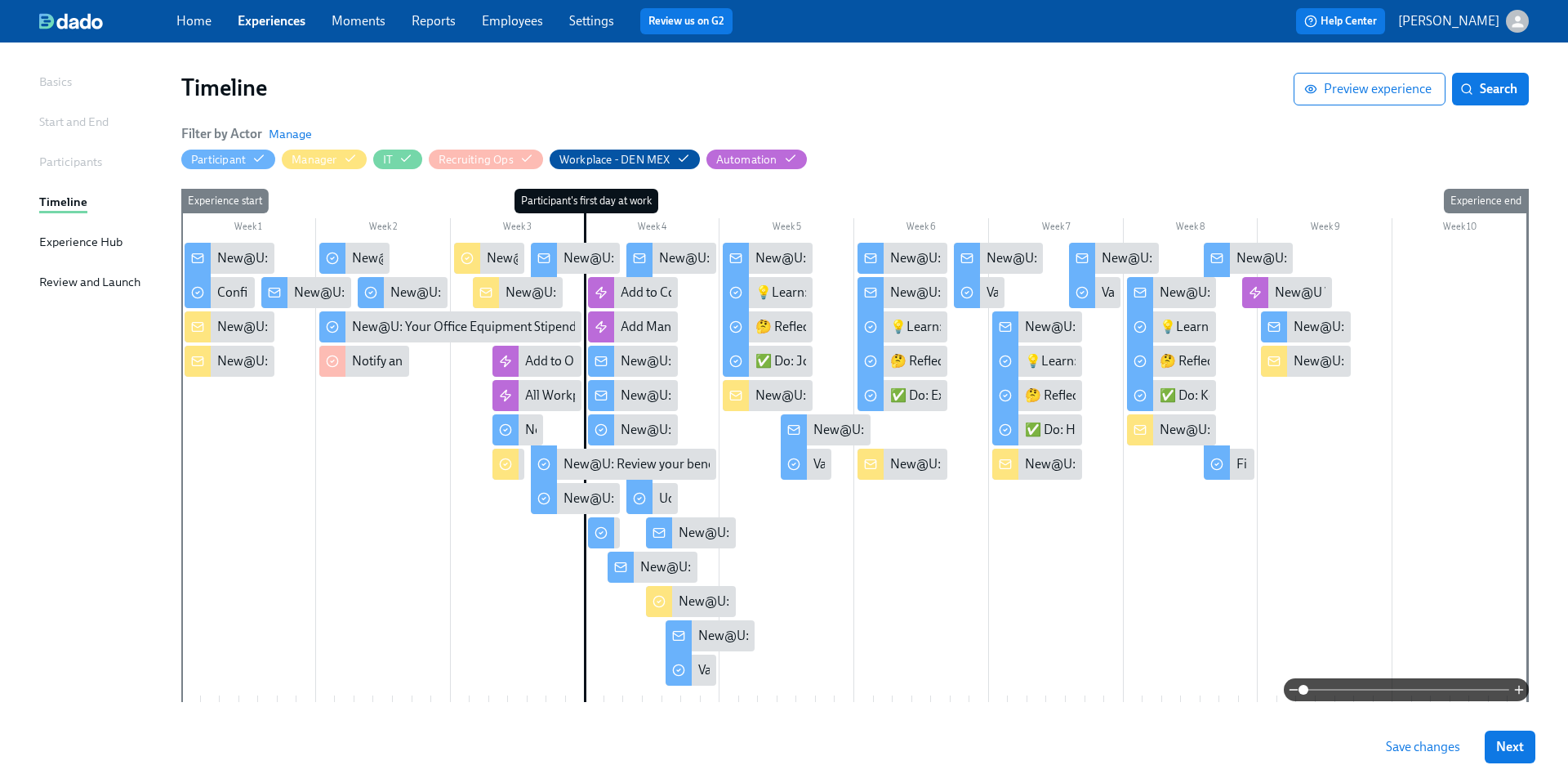
click at [1397, 750] on span "Save changes" at bounding box center [1422, 746] width 74 height 16
